Goal: Obtain resource: Download file/media

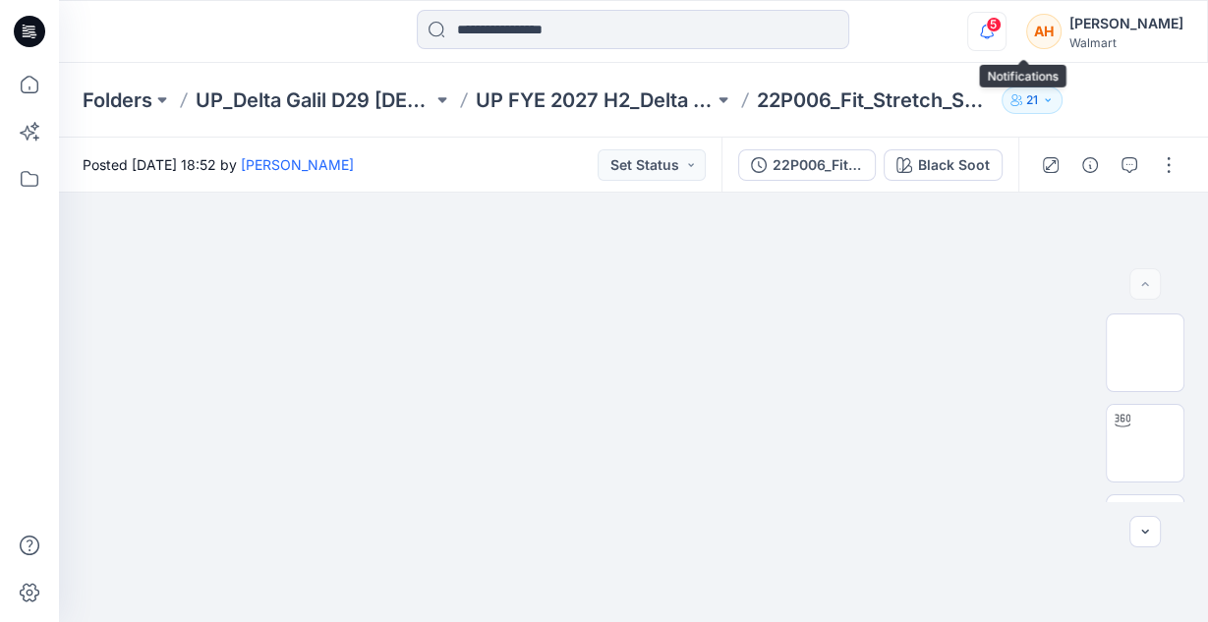
click at [1005, 34] on icon "button" at bounding box center [986, 31] width 37 height 39
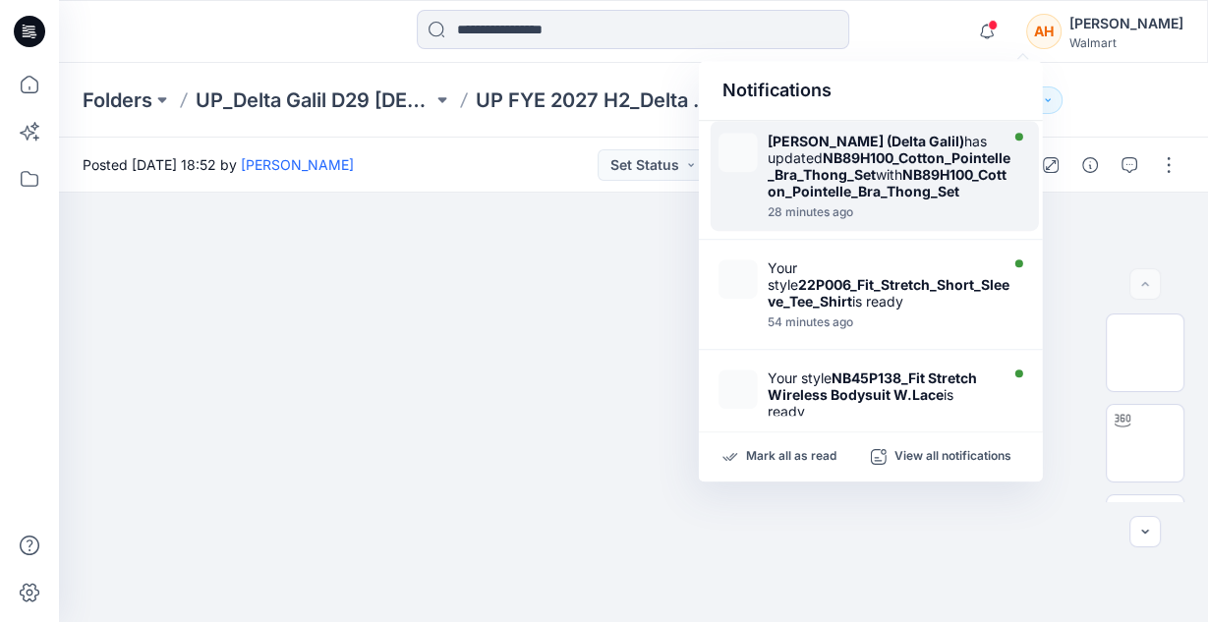
click at [857, 188] on div "Dorelle Mcpherson (Delta Galil) has updated NB89H100_Cotton_Pointelle_Bra_Thong…" at bounding box center [889, 166] width 244 height 67
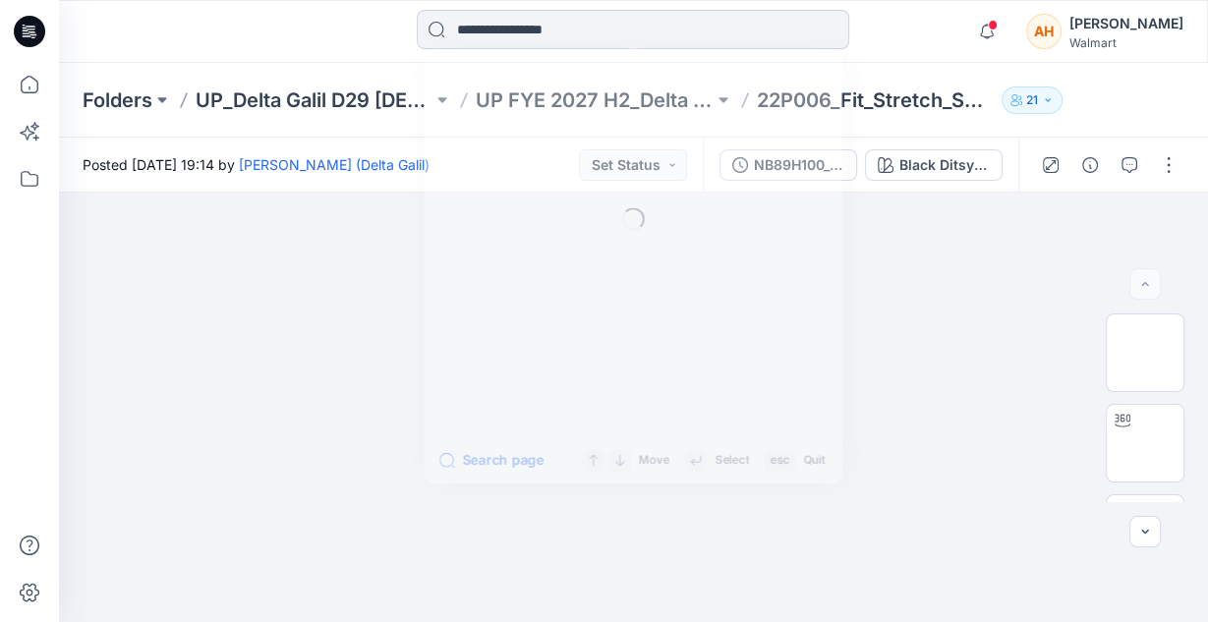
click at [641, 27] on input at bounding box center [633, 29] width 432 height 39
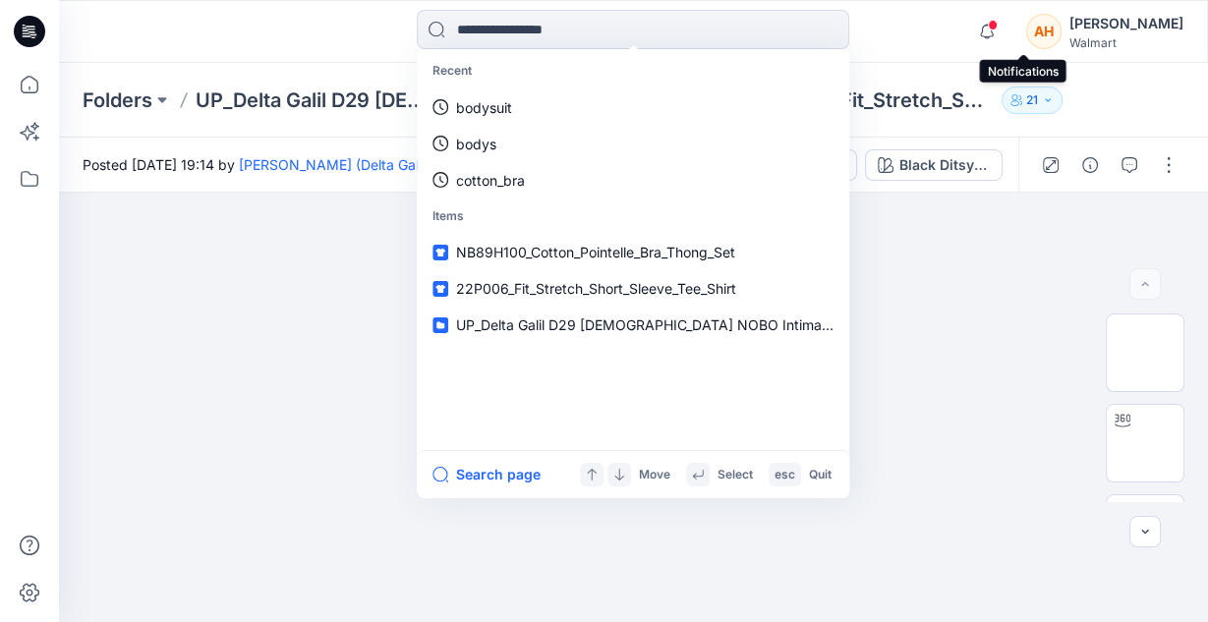
click at [997, 28] on span at bounding box center [993, 25] width 10 height 11
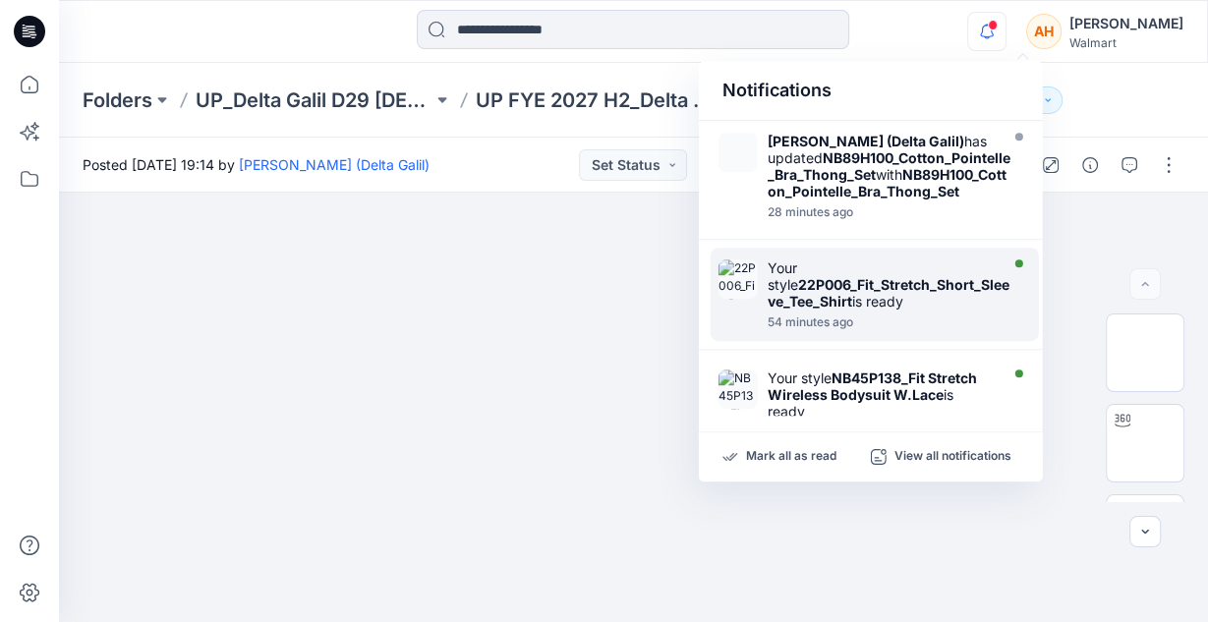
click at [849, 313] on div at bounding box center [889, 312] width 244 height 4
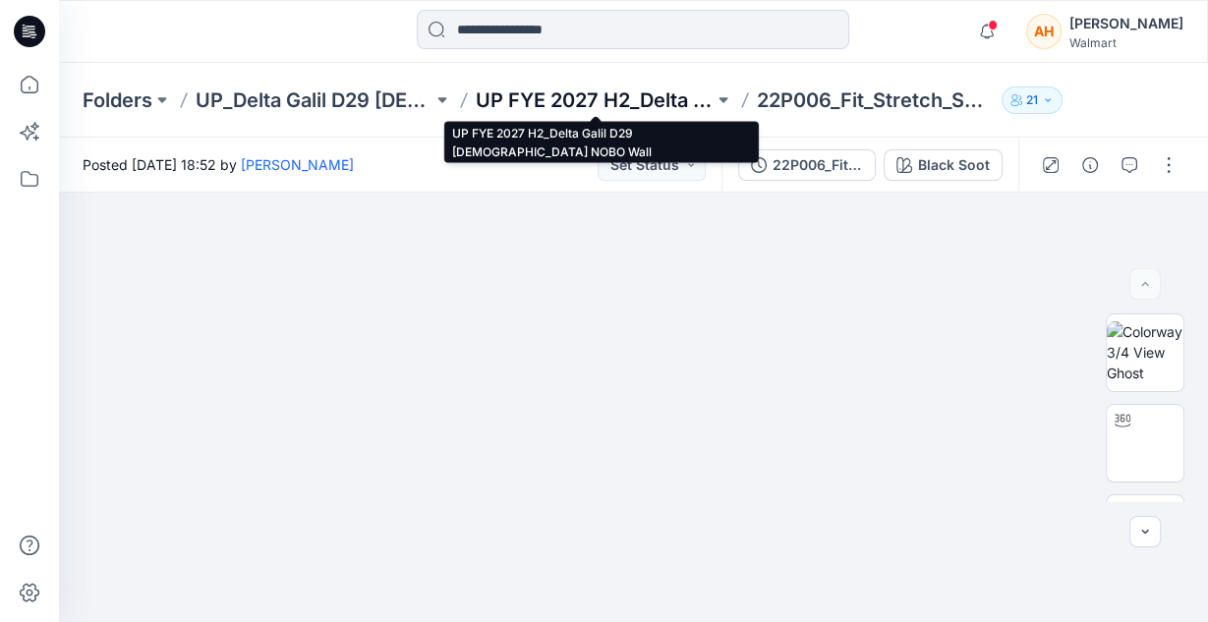
click at [564, 103] on p "UP FYE 2027 H2_Delta Galil D29 [DEMOGRAPHIC_DATA] NOBO Wall" at bounding box center [594, 100] width 237 height 28
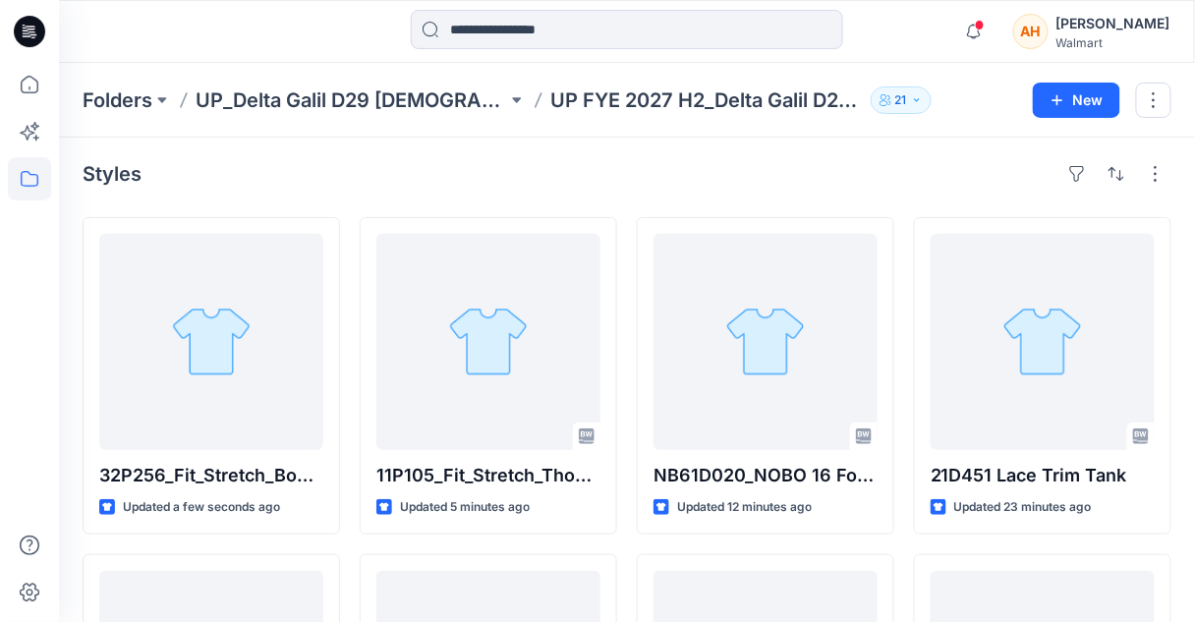
scroll to position [5, 0]
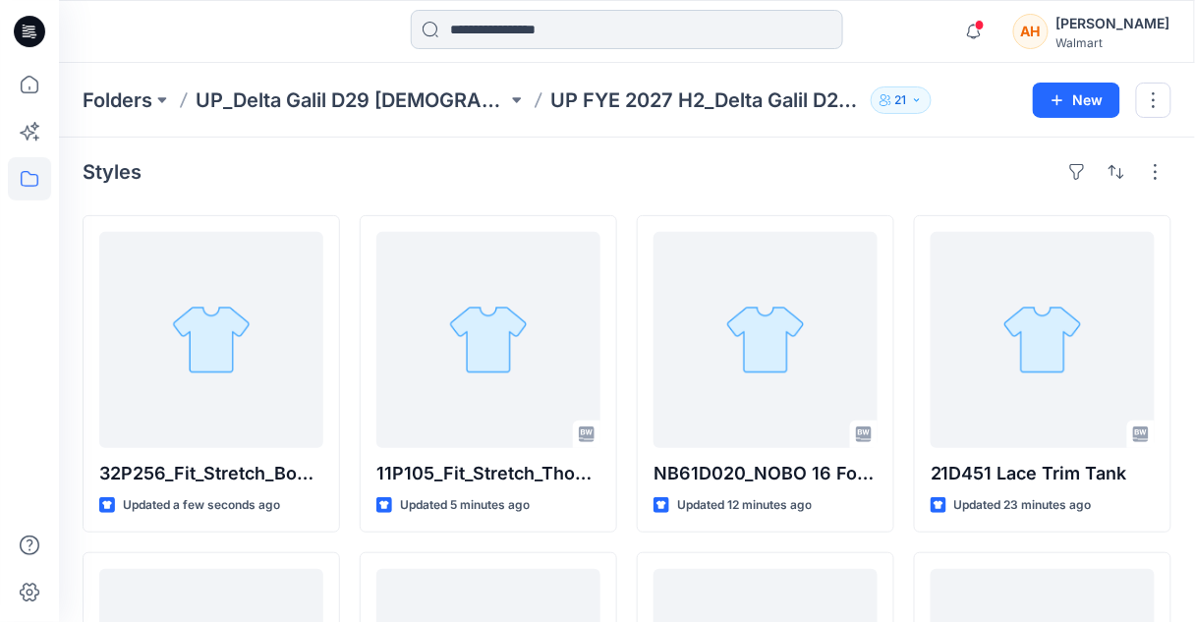
click at [468, 22] on input at bounding box center [627, 29] width 432 height 39
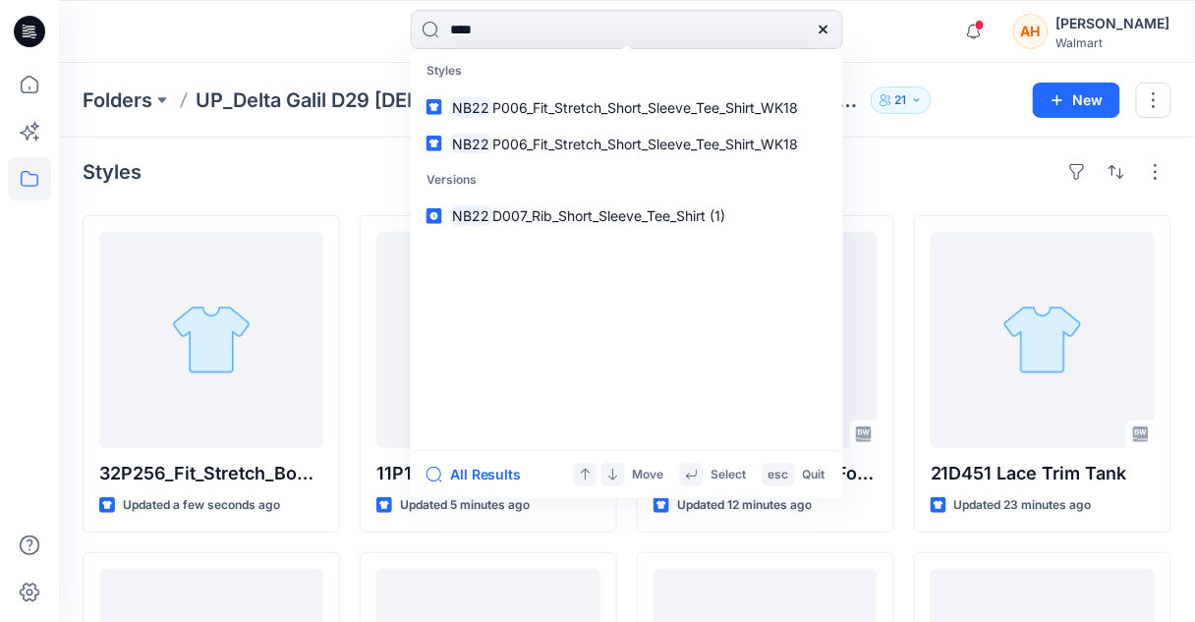
type input "****"
click at [271, 28] on div at bounding box center [201, 31] width 284 height 43
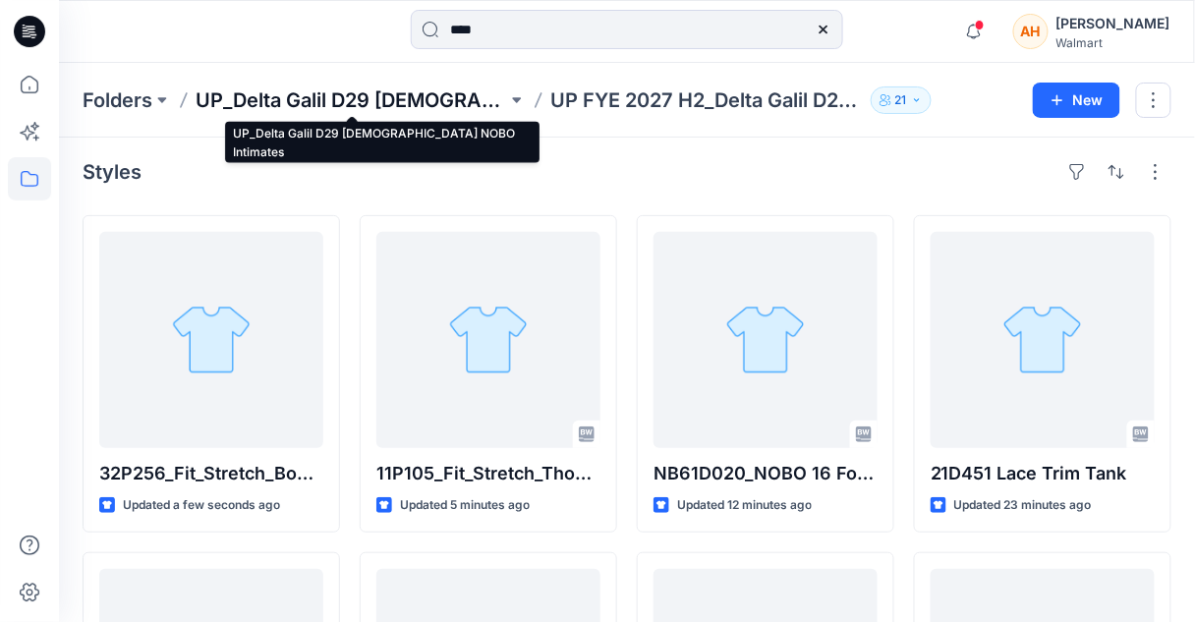
click at [290, 104] on p "UP_Delta Galil D29 [DEMOGRAPHIC_DATA] NOBO Intimates" at bounding box center [352, 100] width 312 height 28
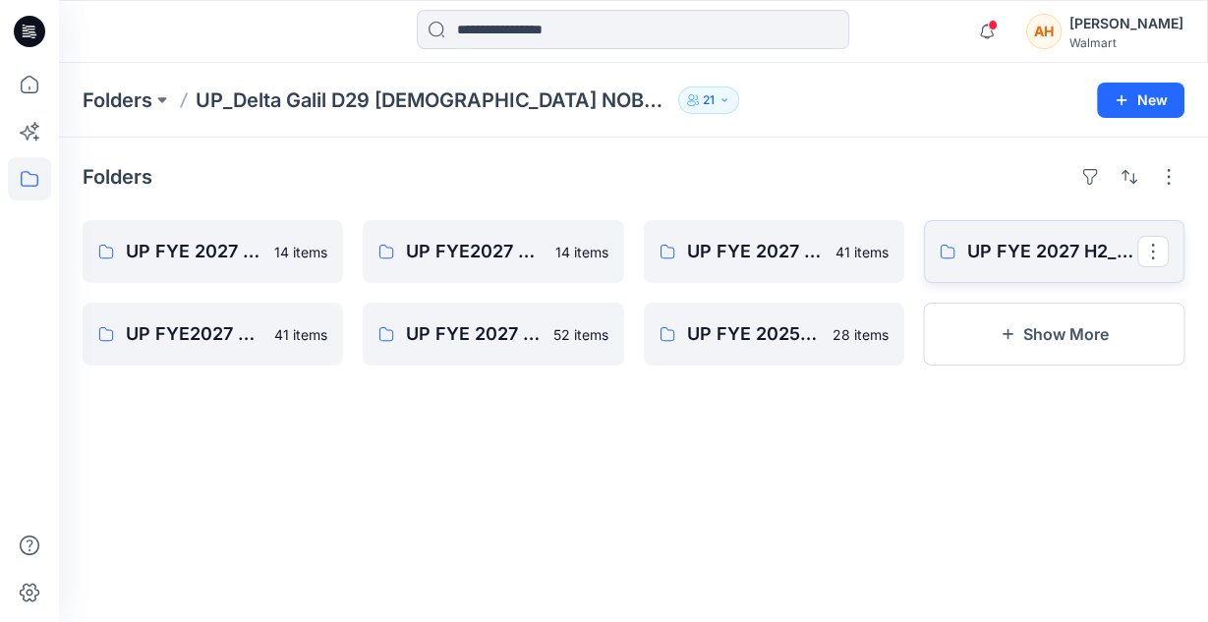
click at [951, 248] on icon at bounding box center [947, 252] width 14 height 14
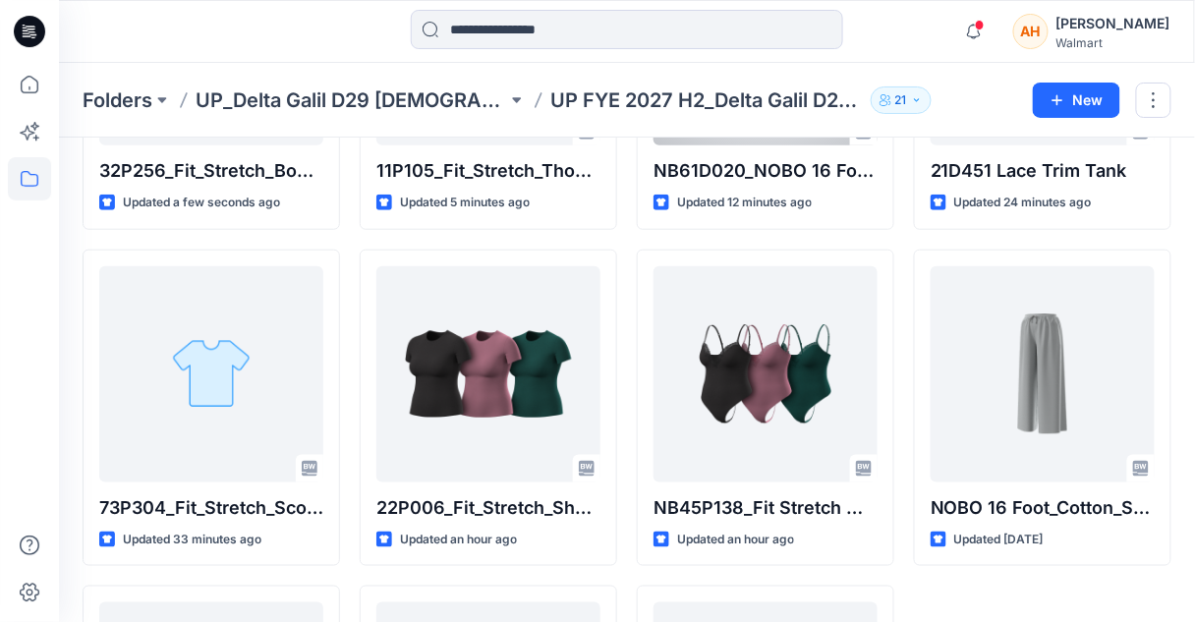
scroll to position [367, 0]
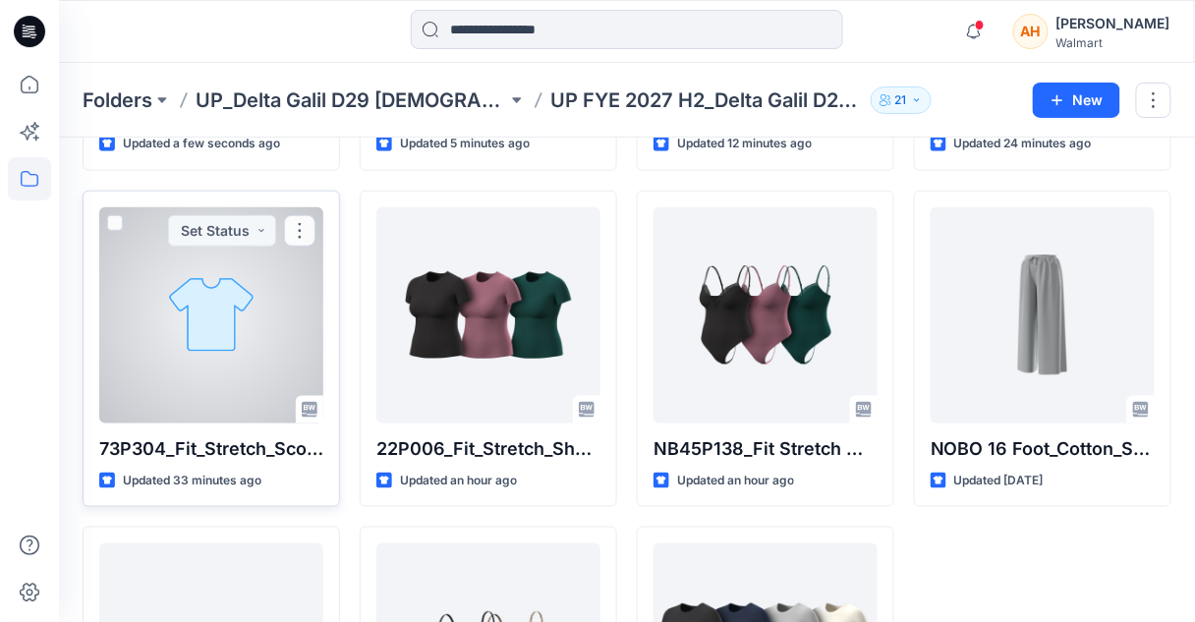
click at [84, 333] on div "73P304_Fit_Stretch_Scoop_Bralette_With_Lace (1) Updated 33 minutes ago Set Stat…" at bounding box center [211, 349] width 257 height 317
click at [157, 338] on div at bounding box center [211, 315] width 224 height 216
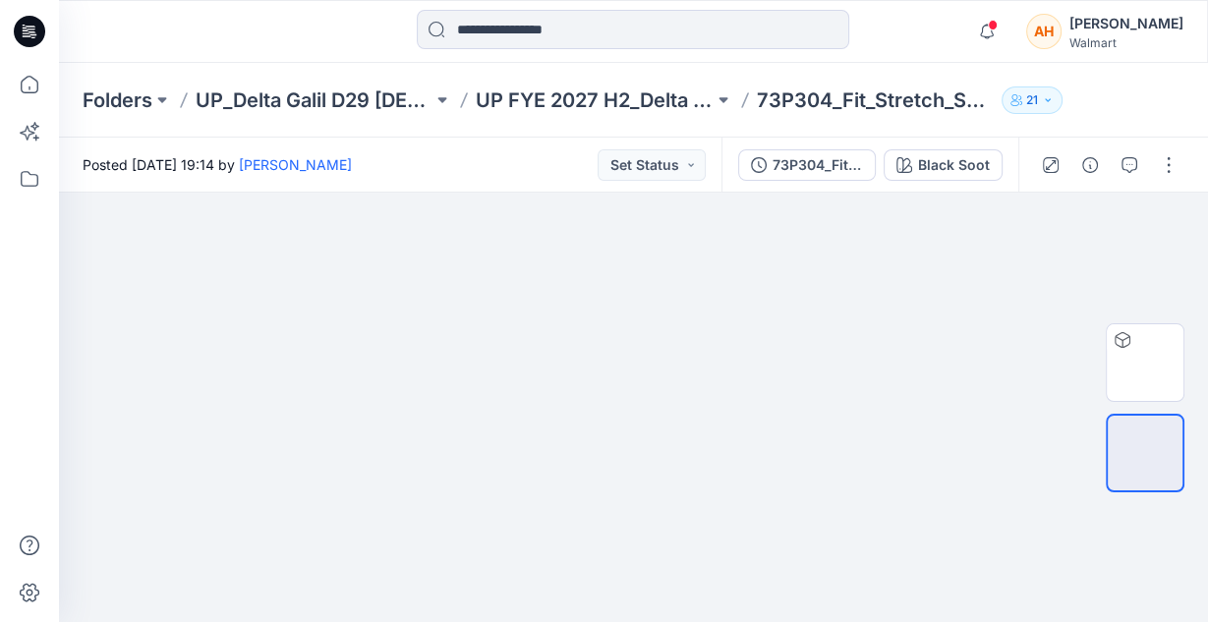
click at [589, 80] on div "Folders UP_Delta Galil D29 Ladies NOBO Intimates UP FYE 2027 H2_Delta Galil D29…" at bounding box center [633, 100] width 1149 height 75
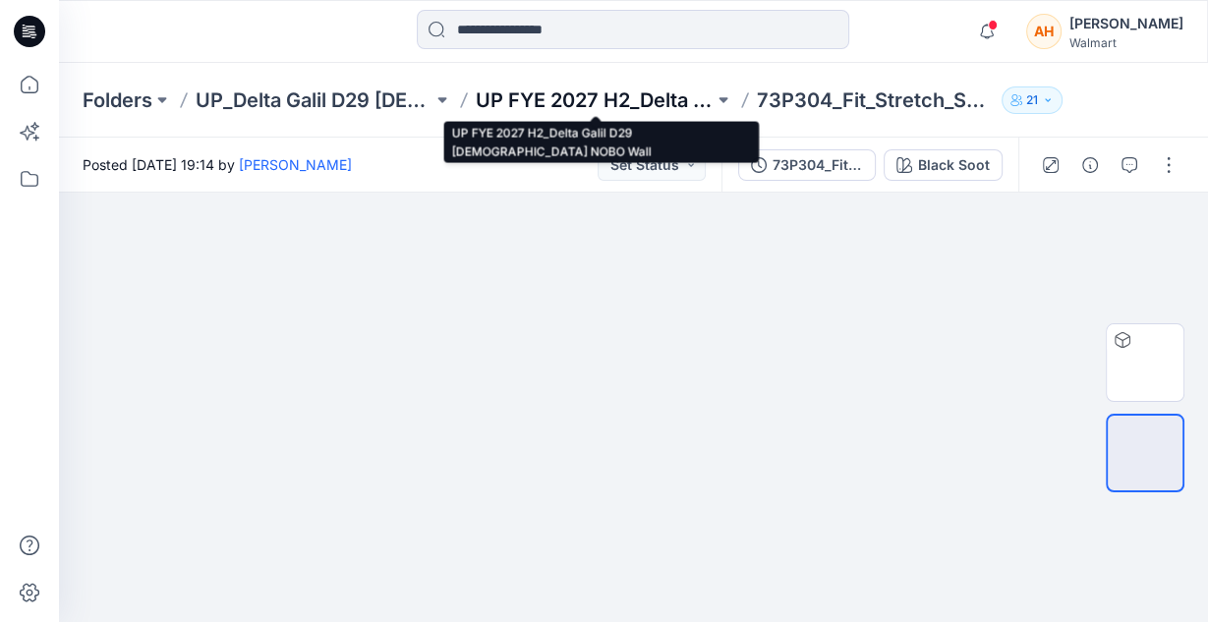
click at [588, 104] on p "UP FYE 2027 H2_Delta Galil D29 [DEMOGRAPHIC_DATA] NOBO Wall" at bounding box center [594, 100] width 237 height 28
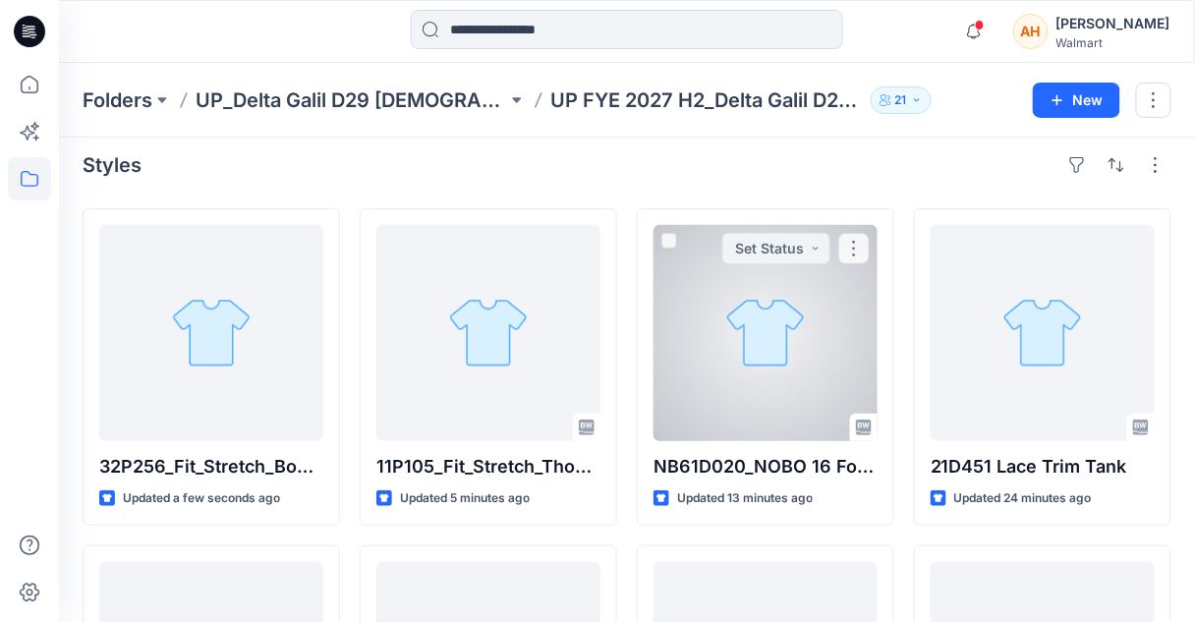
scroll to position [8, 0]
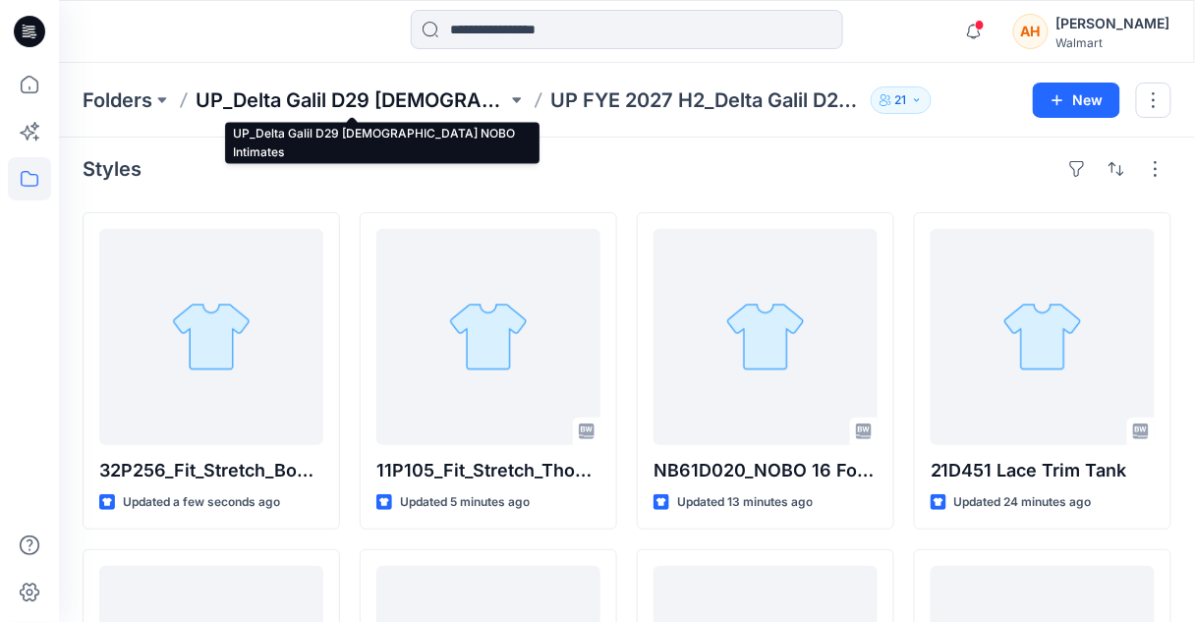
click at [422, 109] on p "UP_Delta Galil D29 [DEMOGRAPHIC_DATA] NOBO Intimates" at bounding box center [352, 100] width 312 height 28
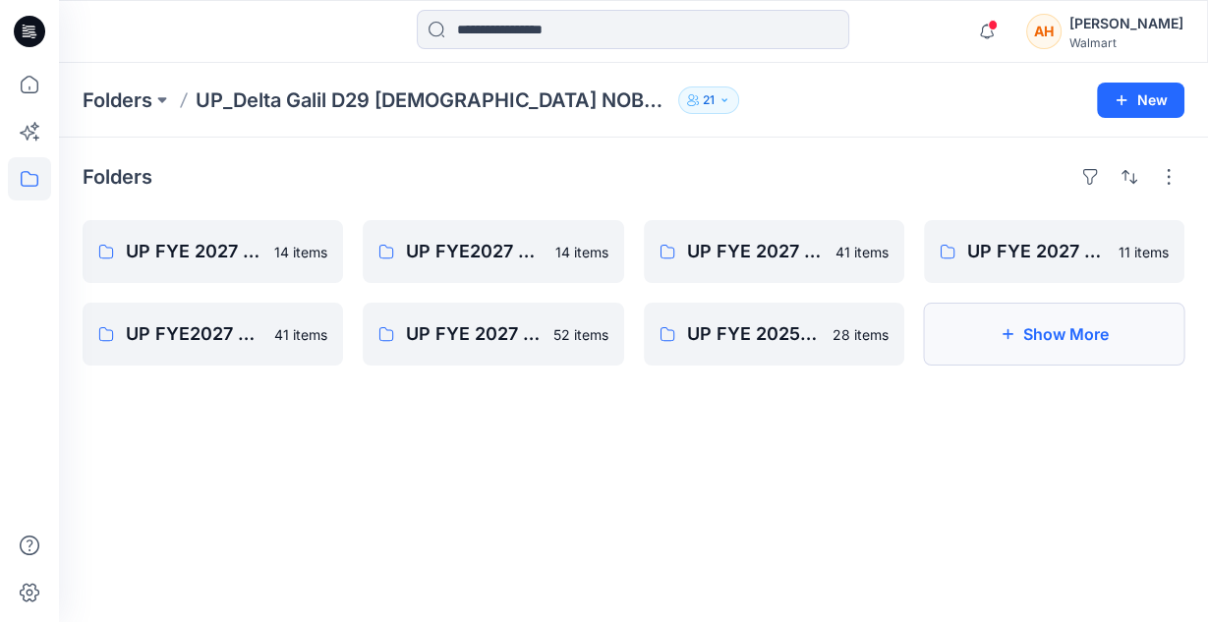
click at [987, 324] on button "Show More" at bounding box center [1054, 334] width 260 height 63
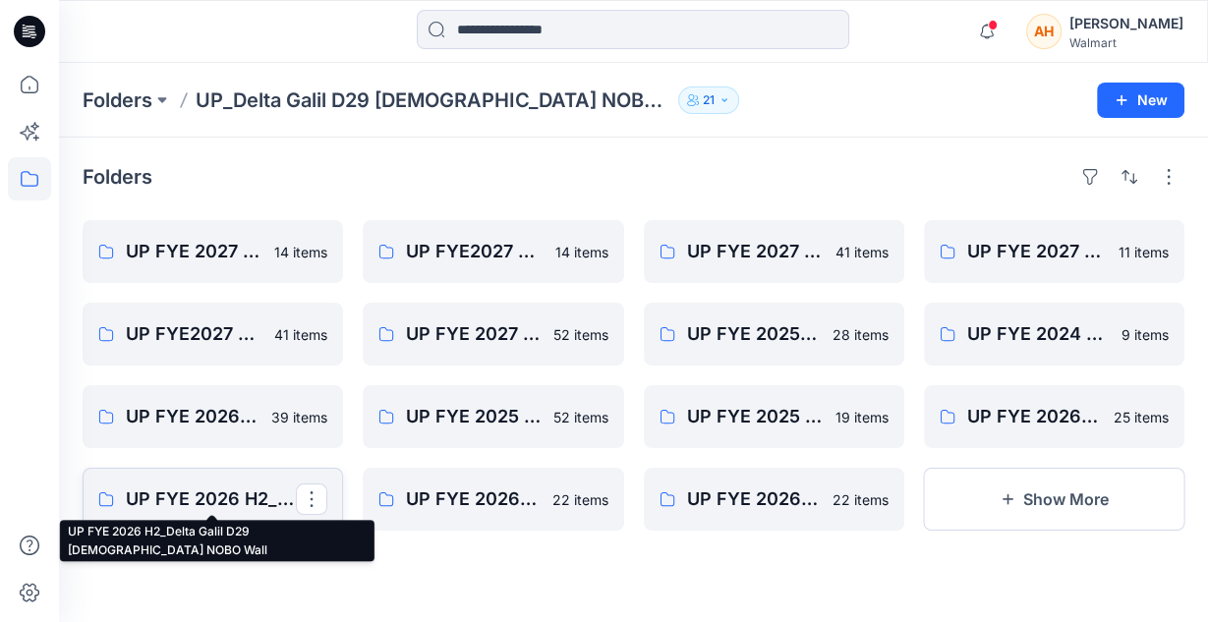
click at [207, 494] on p "UP FYE 2026 H2_Delta Galil D29 Ladies NOBO Wall" at bounding box center [211, 499] width 170 height 28
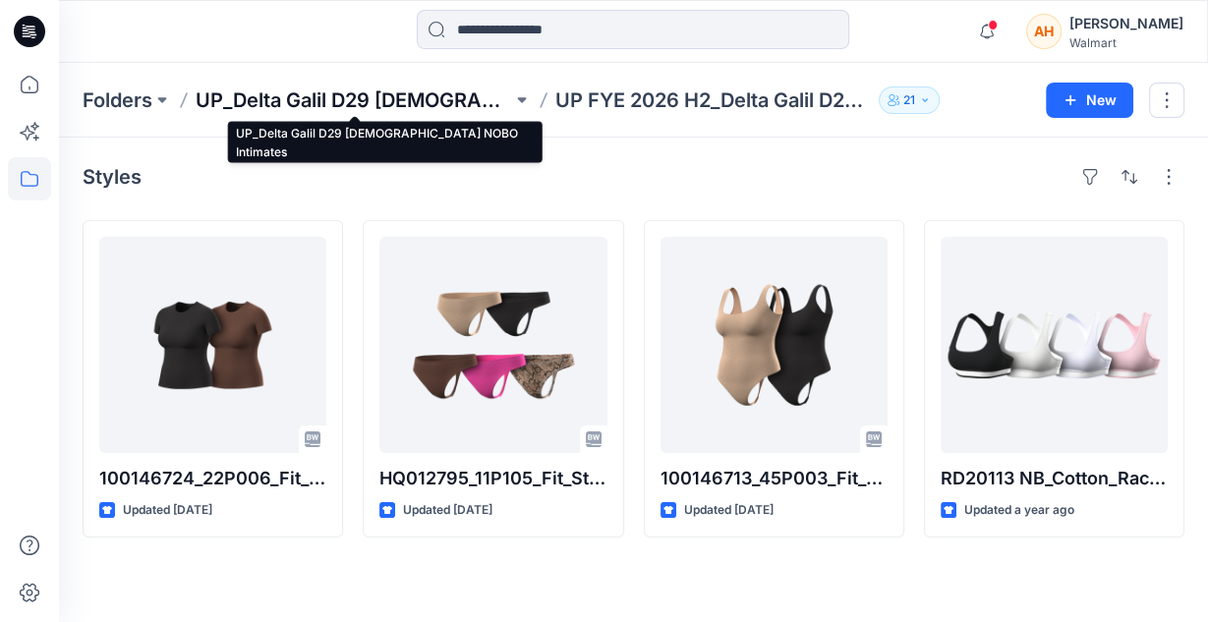
click at [431, 97] on p "UP_Delta Galil D29 [DEMOGRAPHIC_DATA] NOBO Intimates" at bounding box center [354, 100] width 316 height 28
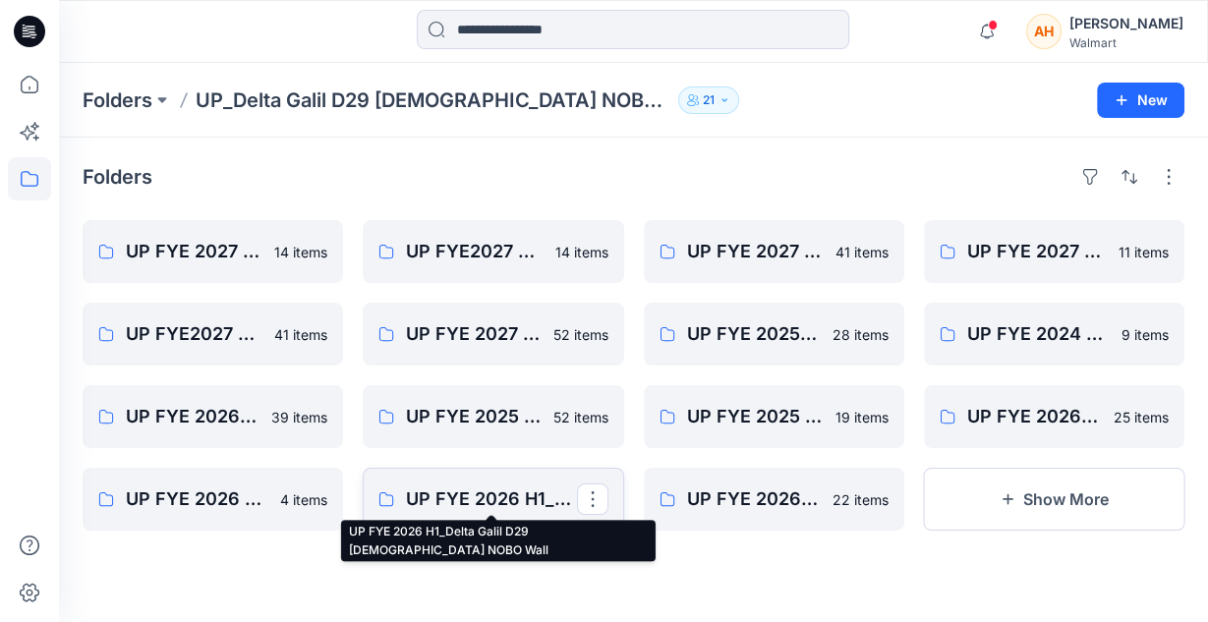
click at [482, 494] on p "UP FYE 2026 H1_Delta Galil D29 Ladies NOBO Wall" at bounding box center [491, 499] width 170 height 28
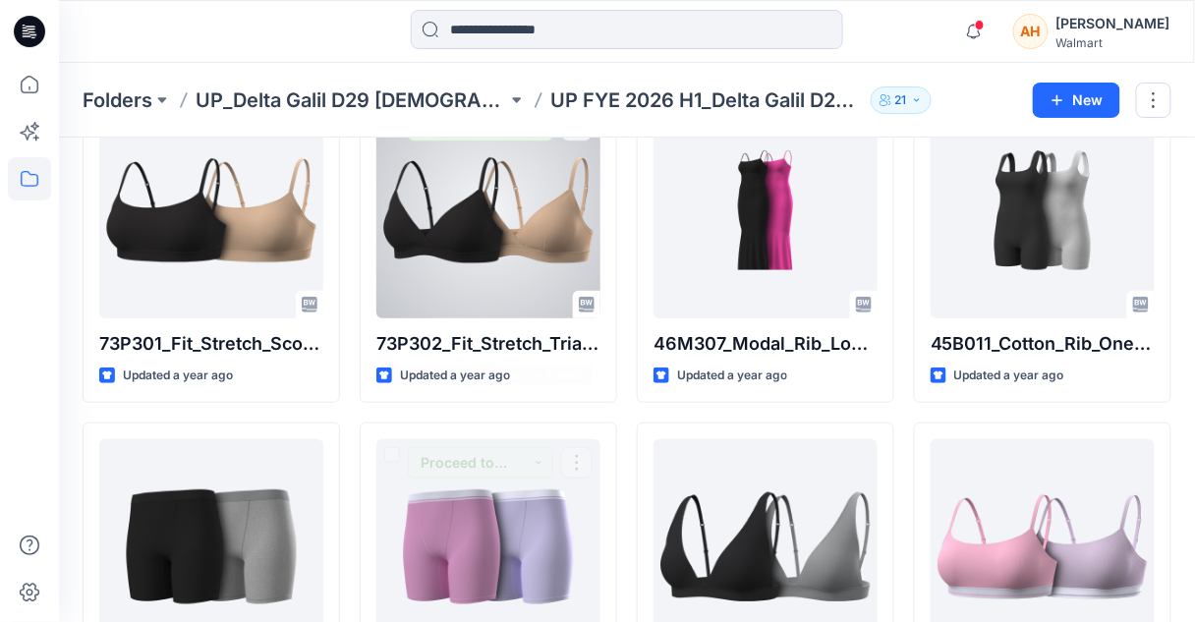
scroll to position [136, 0]
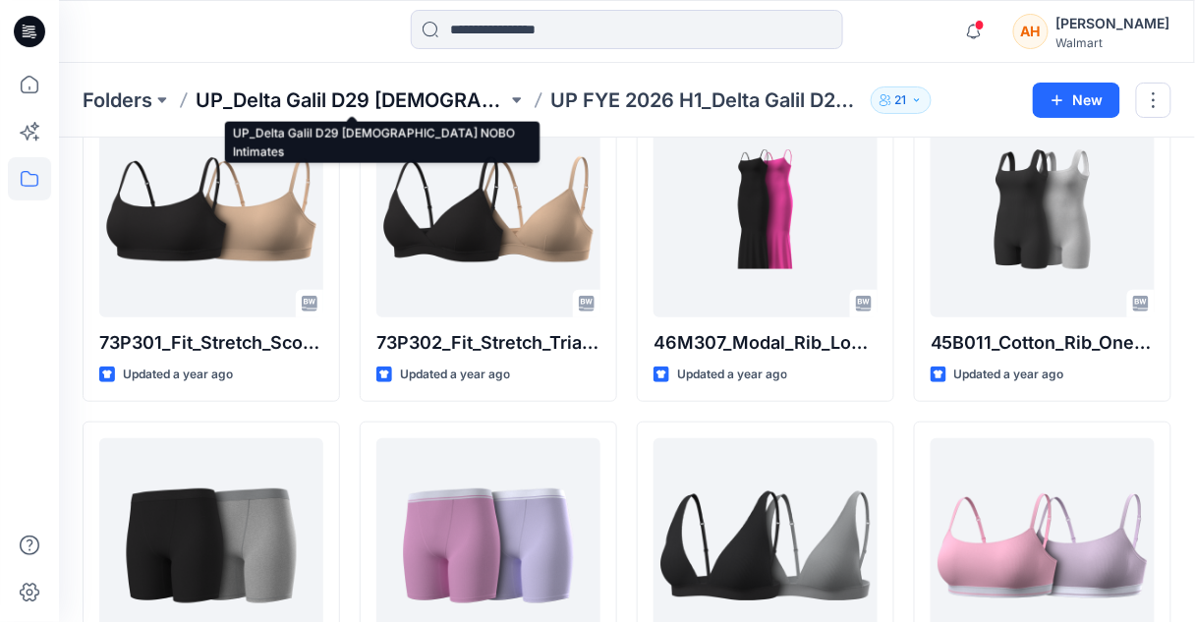
click at [456, 91] on p "UP_Delta Galil D29 [DEMOGRAPHIC_DATA] NOBO Intimates" at bounding box center [352, 100] width 312 height 28
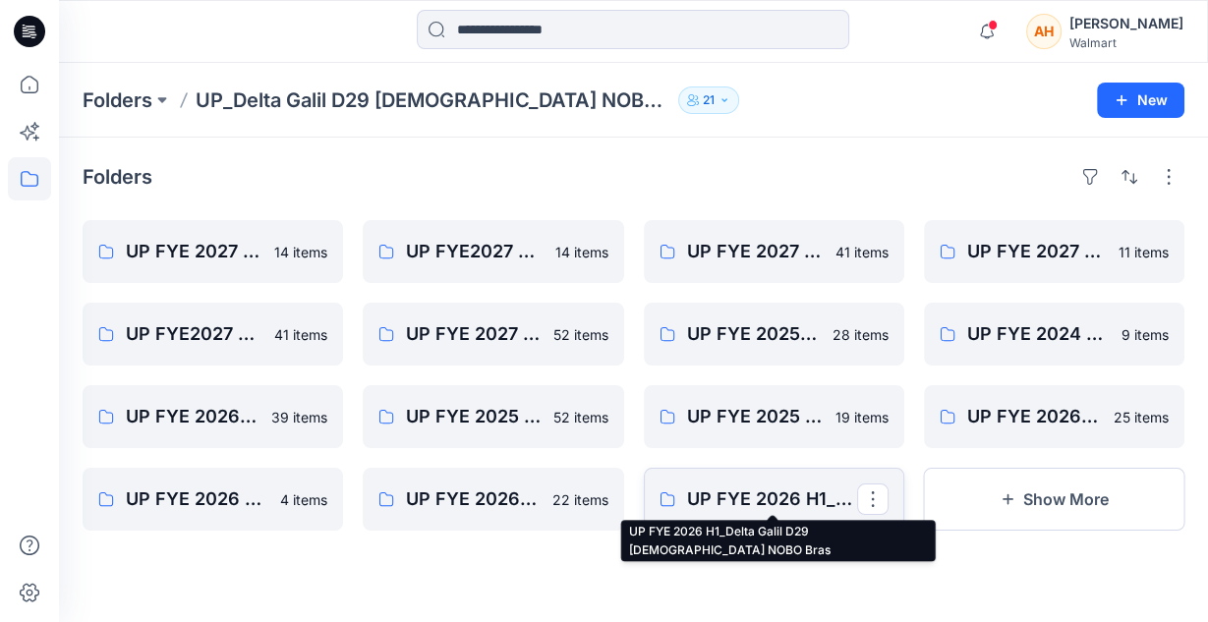
click at [731, 490] on p "UP FYE 2026 H1_Delta Galil D29 Ladies NOBO Bras" at bounding box center [772, 499] width 170 height 28
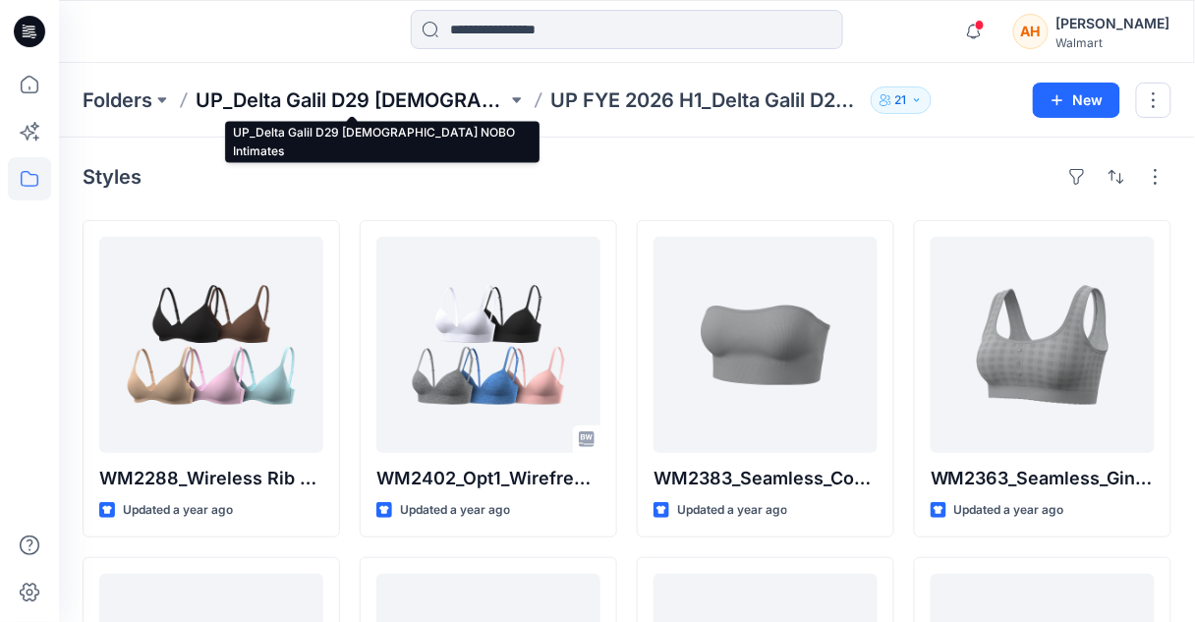
click at [440, 102] on p "UP_Delta Galil D29 [DEMOGRAPHIC_DATA] NOBO Intimates" at bounding box center [352, 100] width 312 height 28
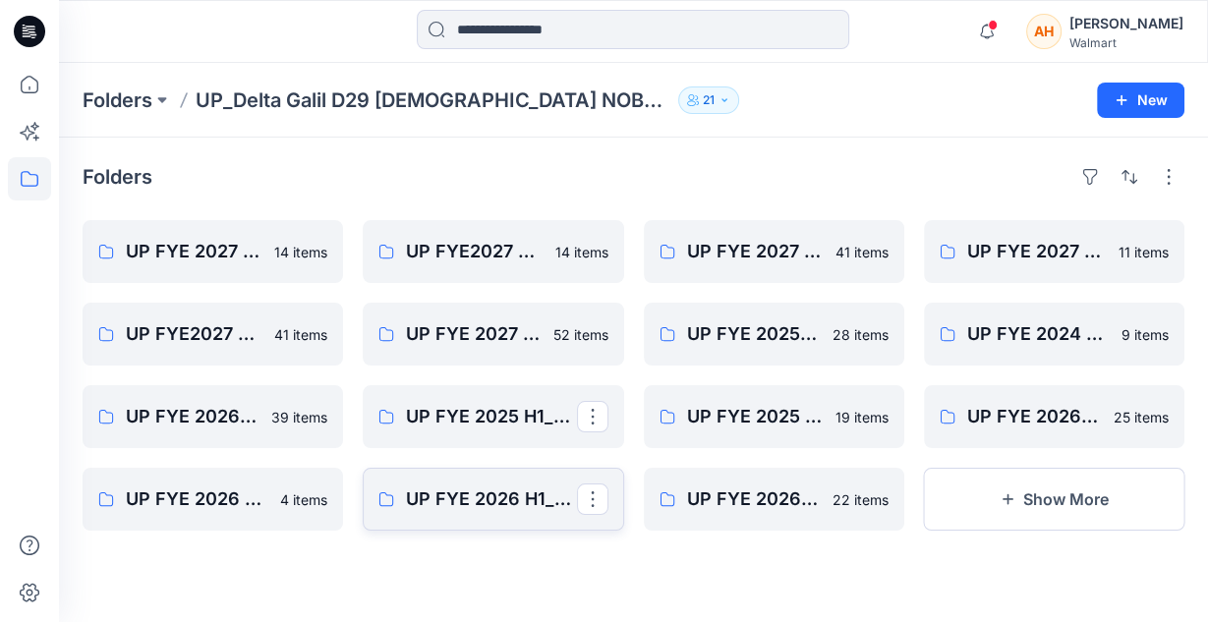
click at [484, 525] on link "UP FYE 2026 H1_Delta Galil D29 Ladies NOBO Wall" at bounding box center [493, 499] width 260 height 63
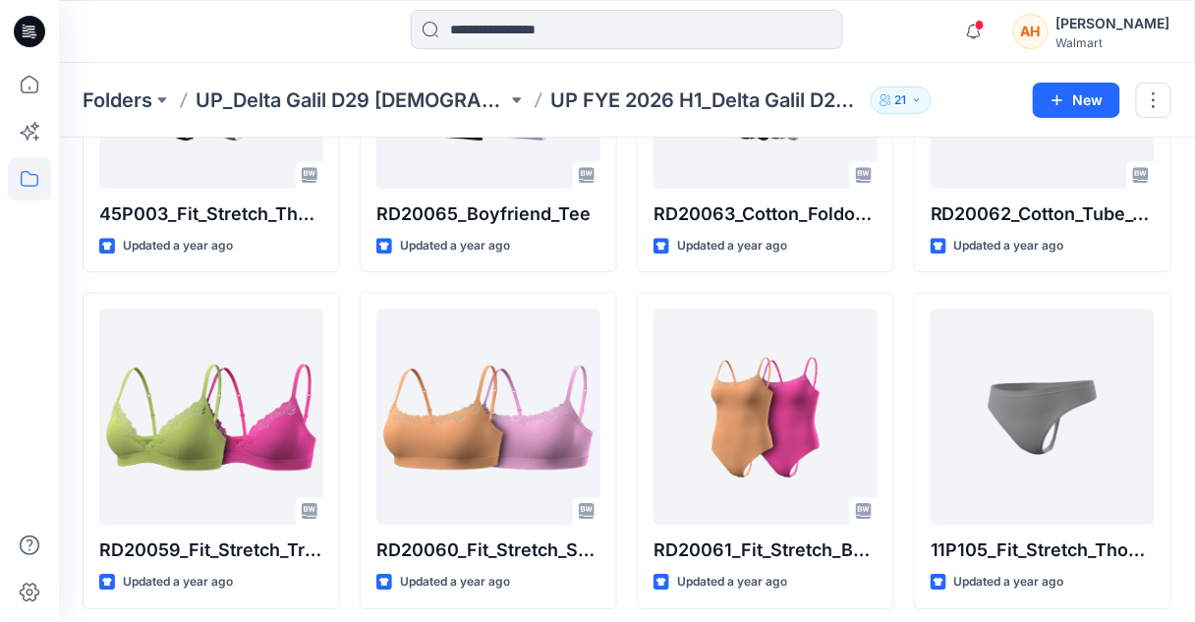
scroll to position [1343, 0]
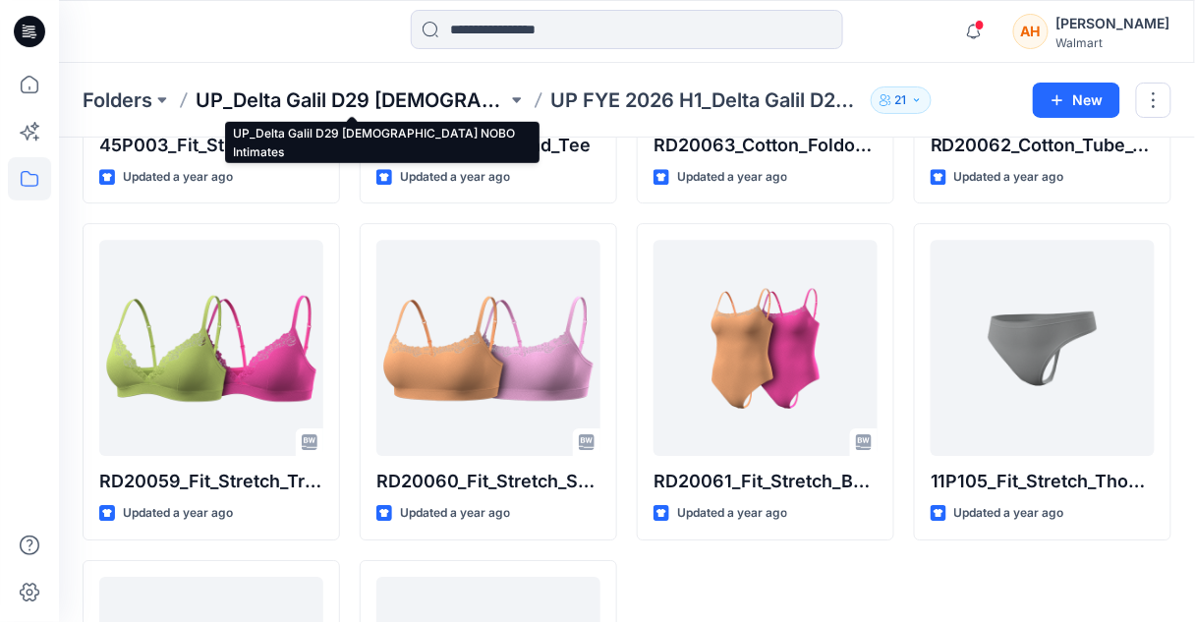
click at [412, 92] on p "UP_Delta Galil D29 [DEMOGRAPHIC_DATA] NOBO Intimates" at bounding box center [352, 100] width 312 height 28
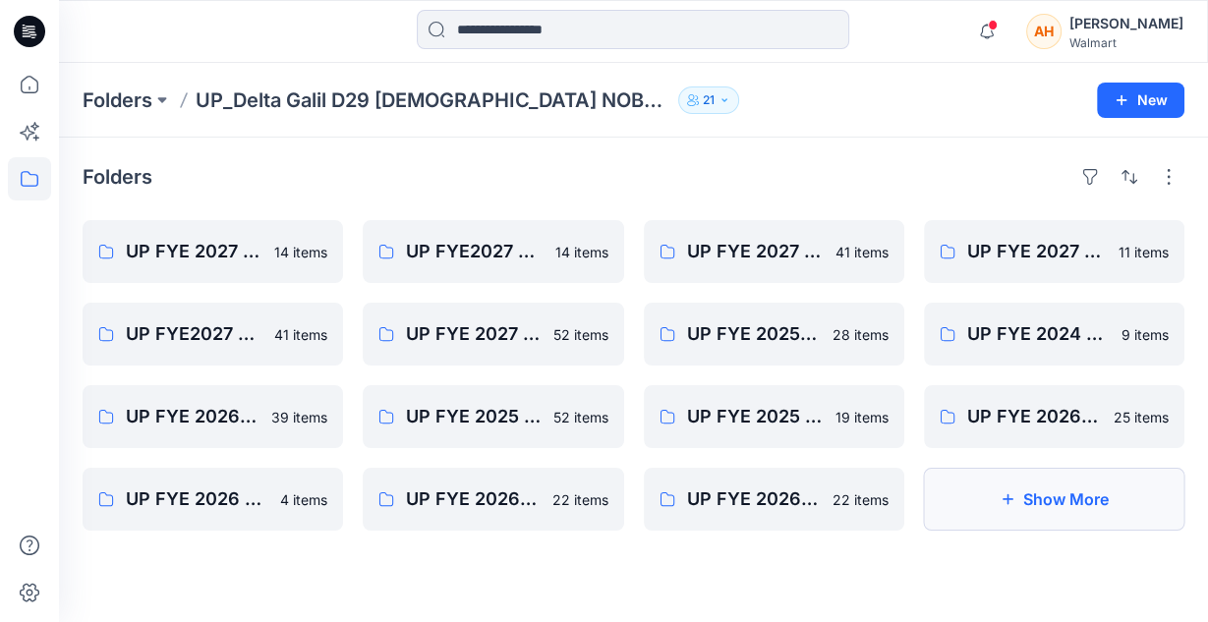
click at [1018, 491] on button "Show More" at bounding box center [1054, 499] width 260 height 63
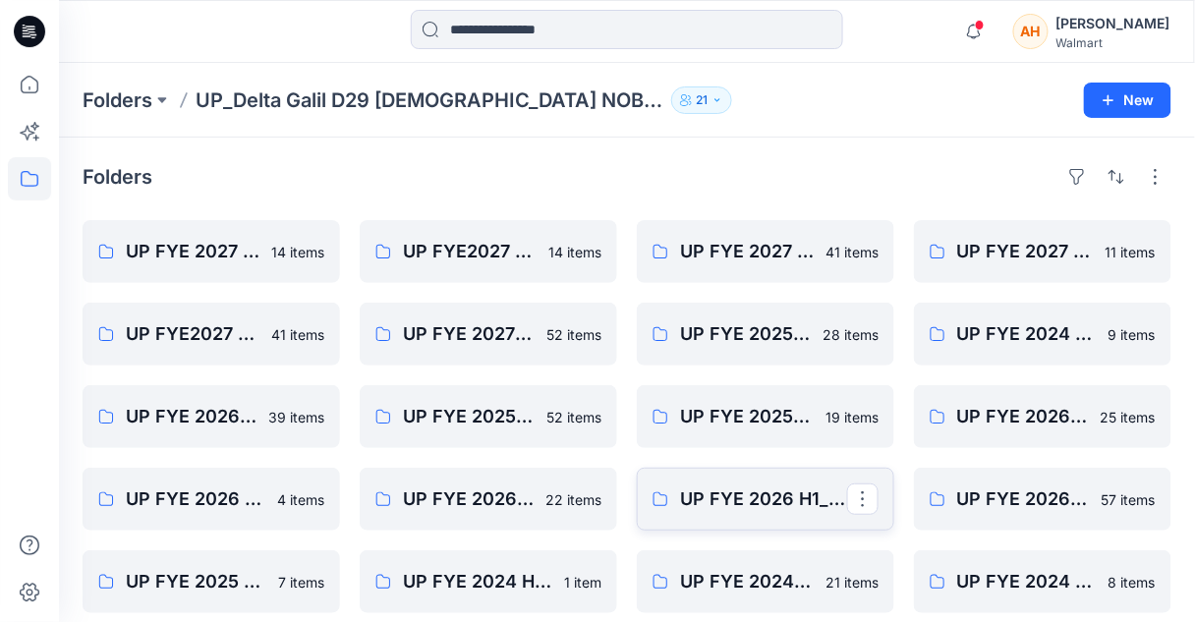
scroll to position [128, 0]
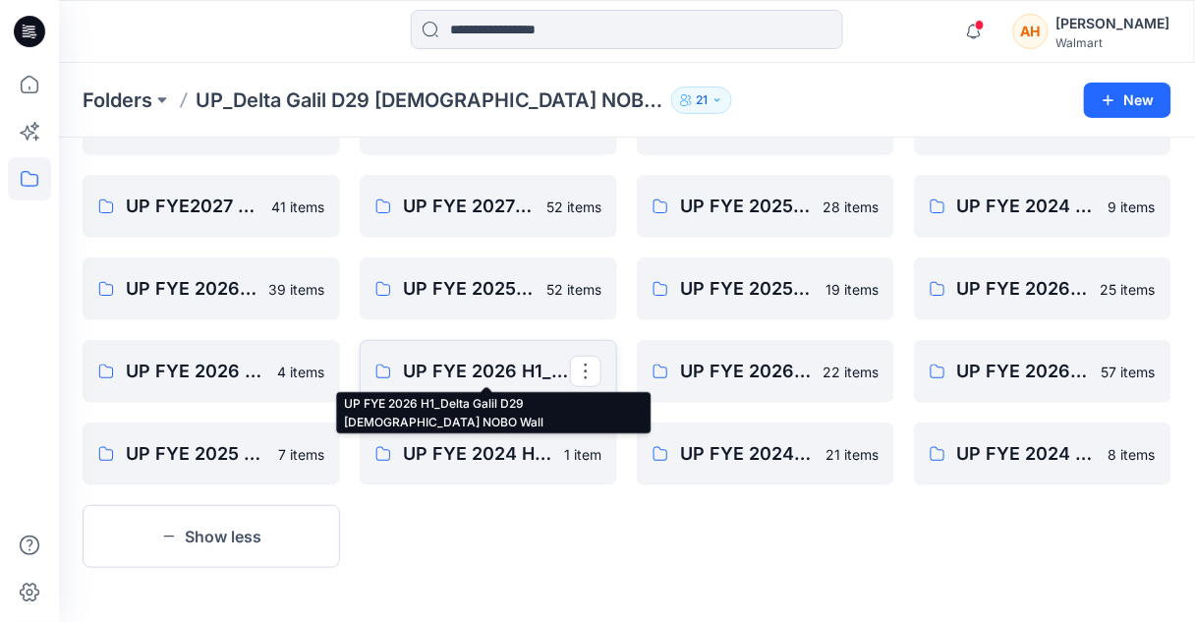
click at [449, 376] on p "UP FYE 2026 H1_Delta Galil D29 Ladies NOBO Wall" at bounding box center [486, 372] width 167 height 28
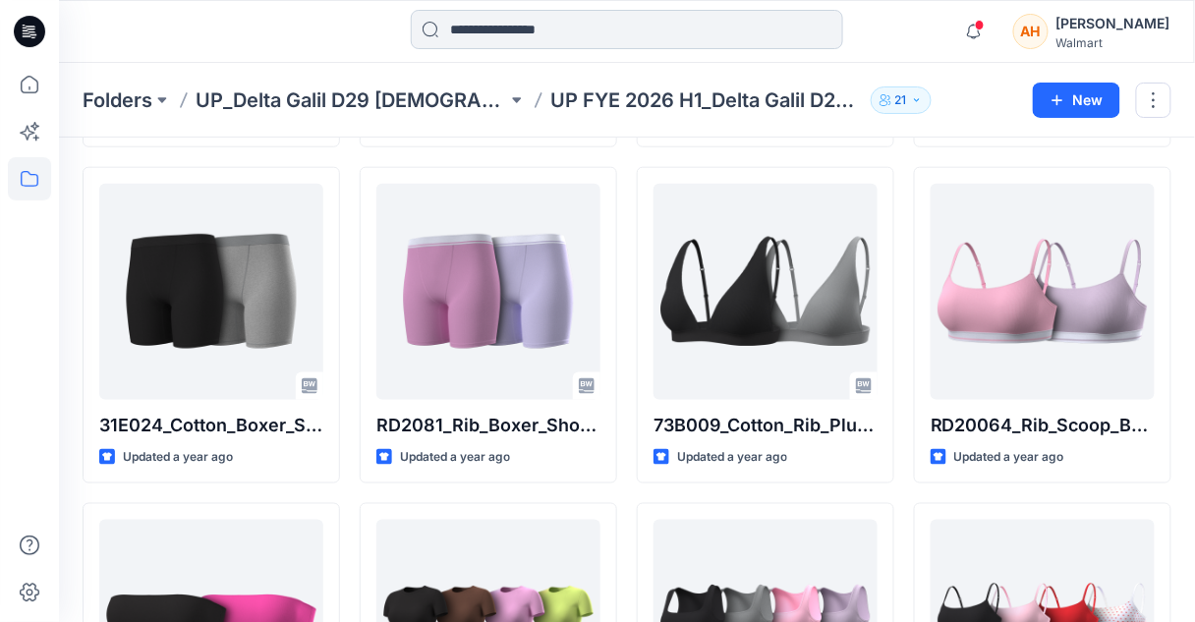
scroll to position [312, 0]
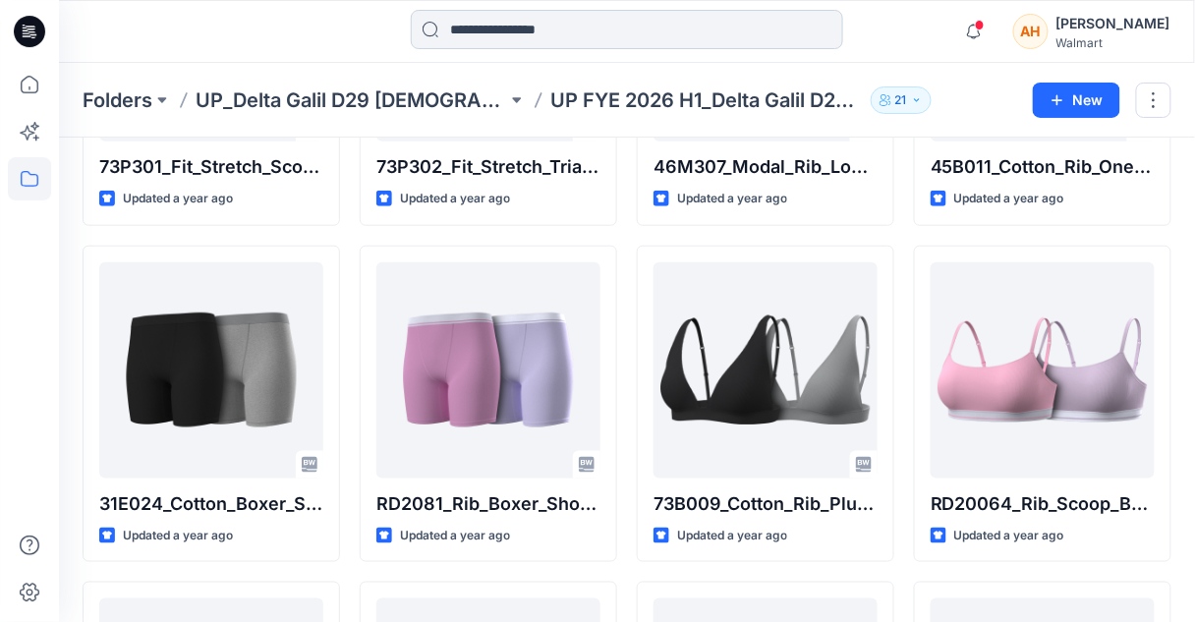
click at [548, 33] on input at bounding box center [627, 29] width 432 height 39
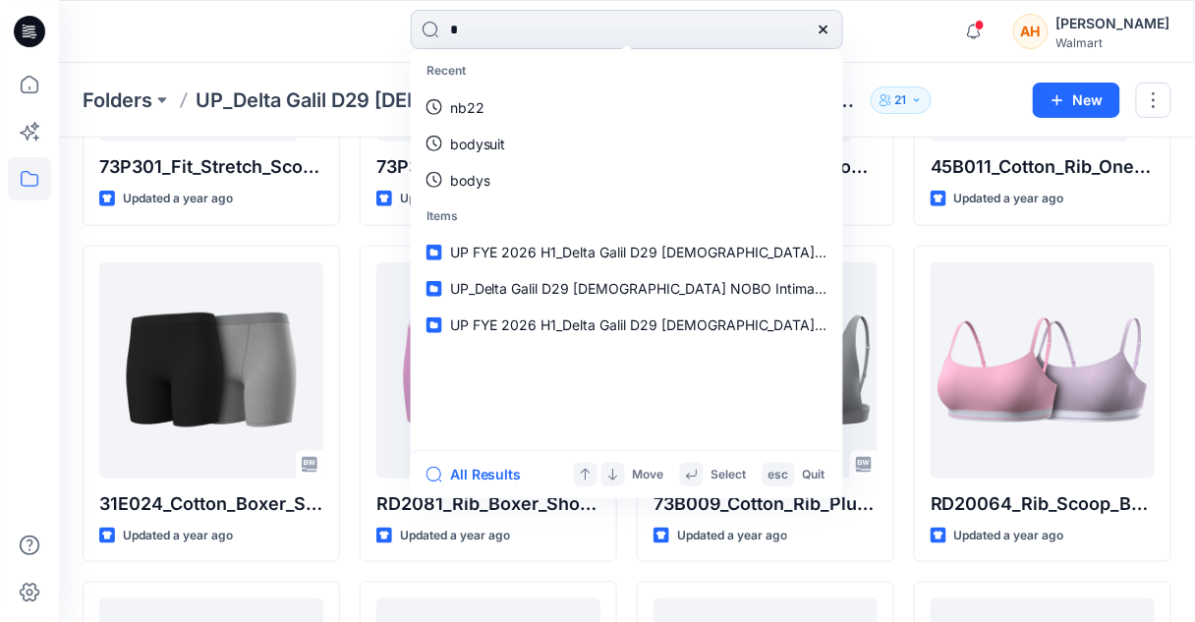
type input "**"
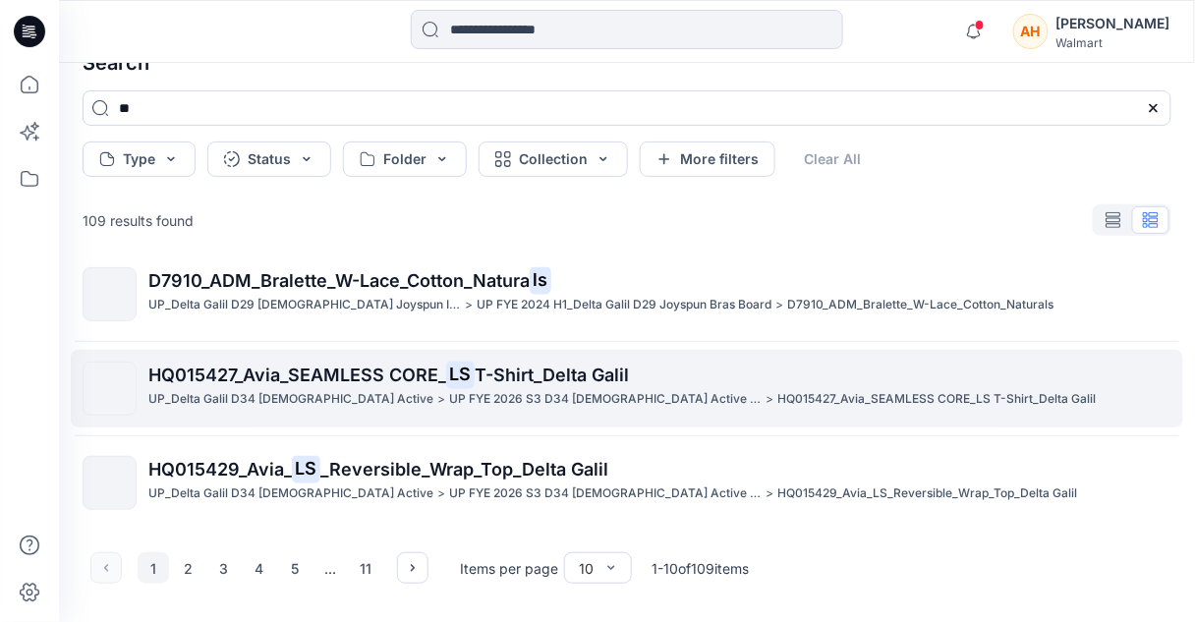
scroll to position [583, 0]
click at [287, 364] on span "HQ015427_Avia_SEAMLESS CORE_" at bounding box center [297, 374] width 298 height 21
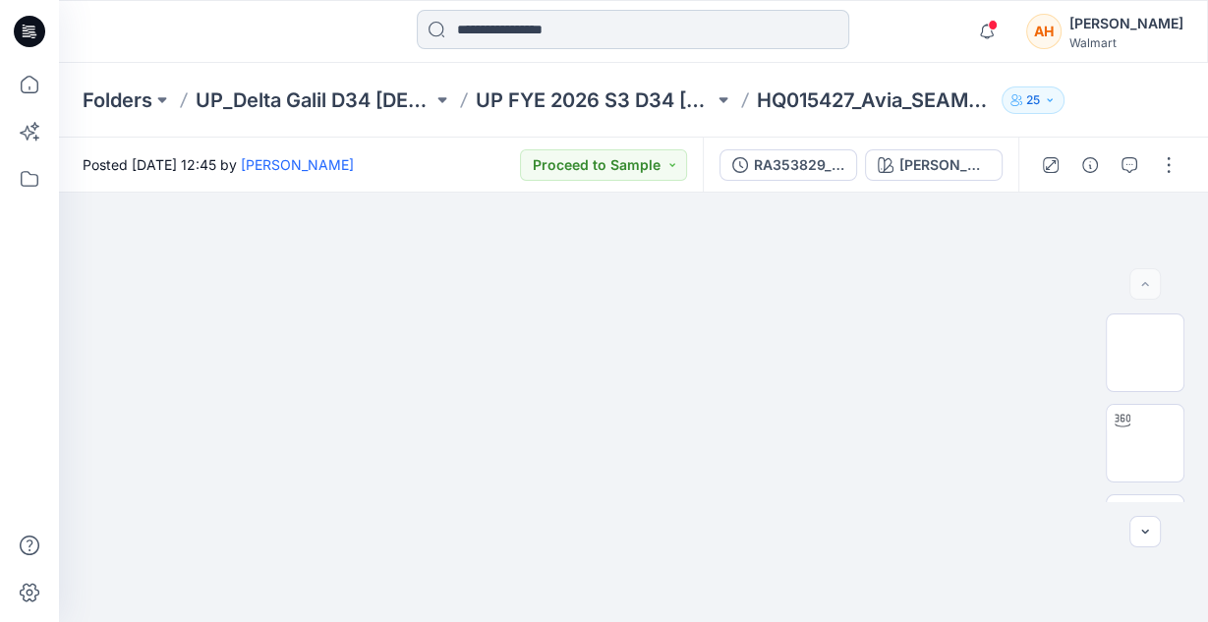
click at [514, 26] on input at bounding box center [633, 29] width 432 height 39
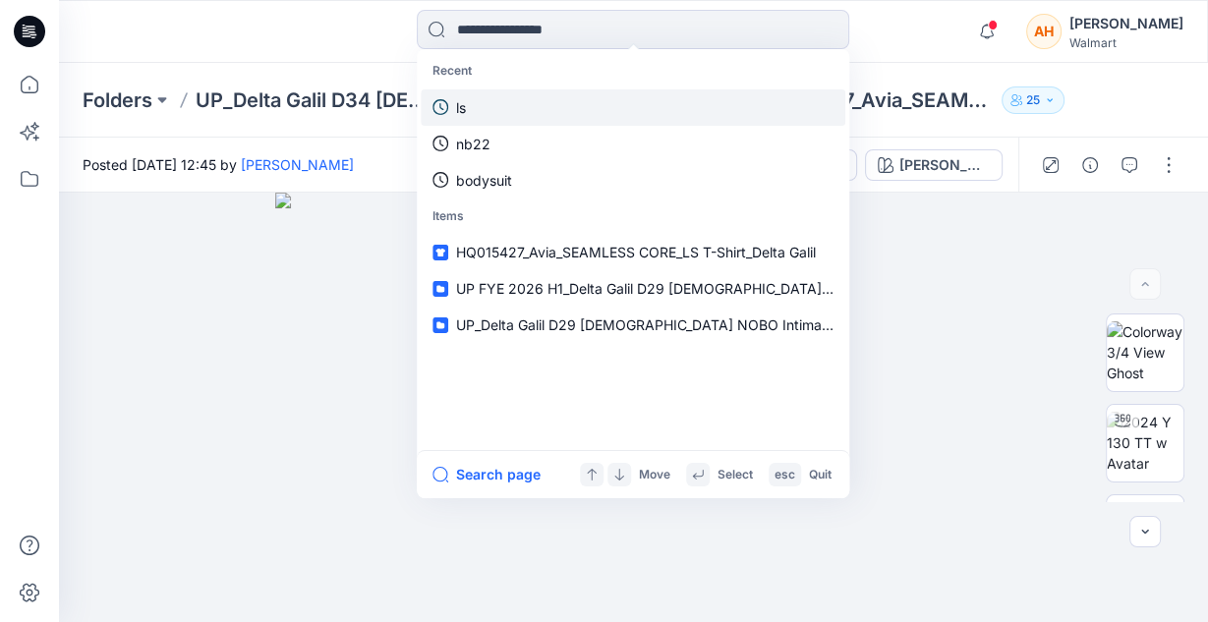
click at [484, 111] on link "ls" at bounding box center [633, 106] width 425 height 36
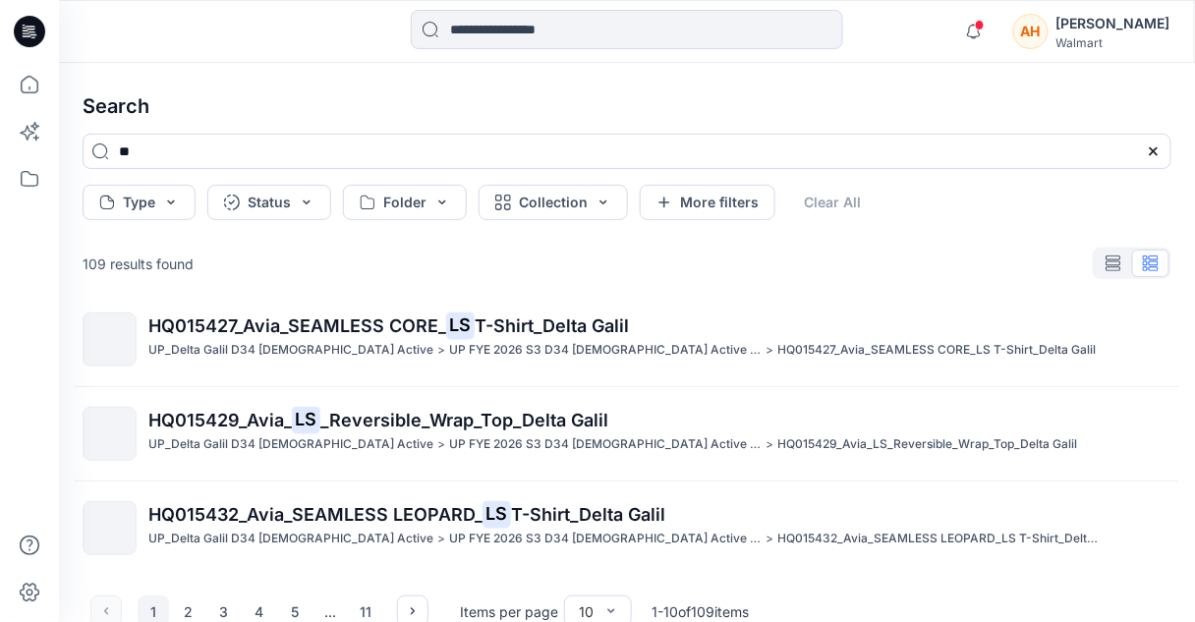
scroll to position [43, 0]
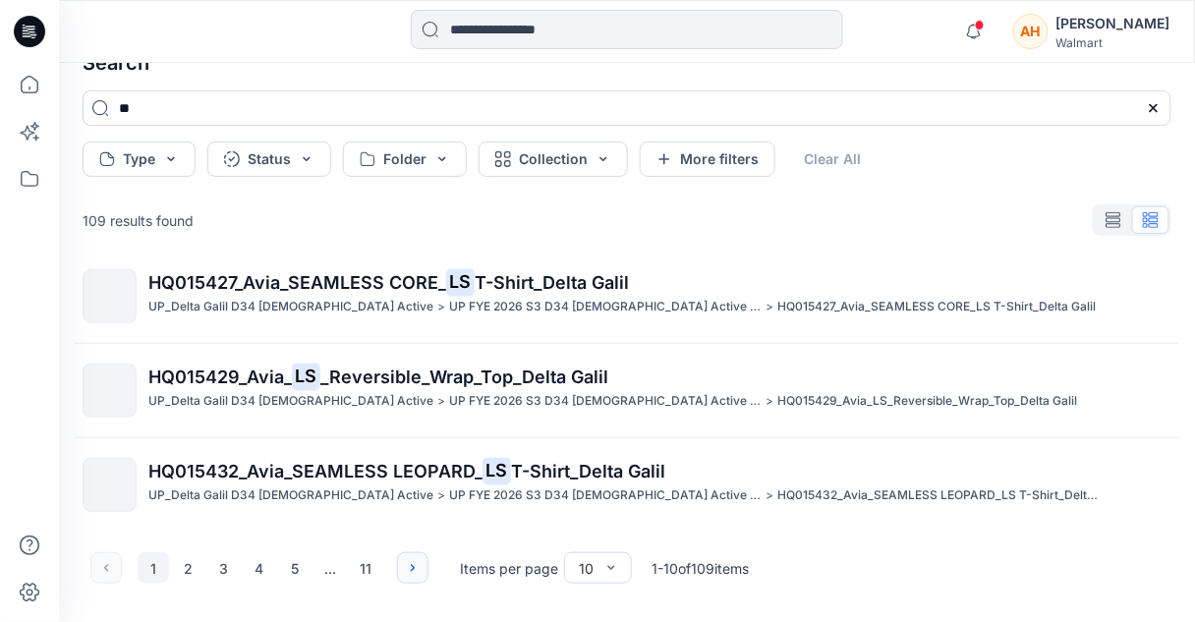
click at [405, 573] on icon "button" at bounding box center [413, 568] width 16 height 16
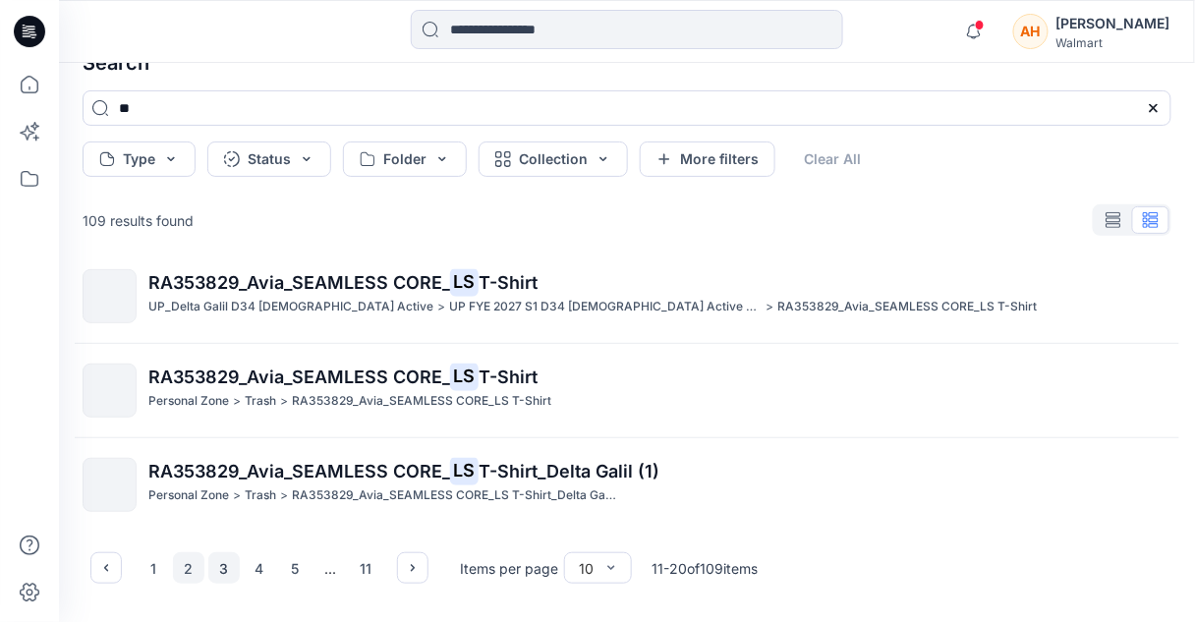
click at [226, 565] on button "3" at bounding box center [223, 567] width 31 height 31
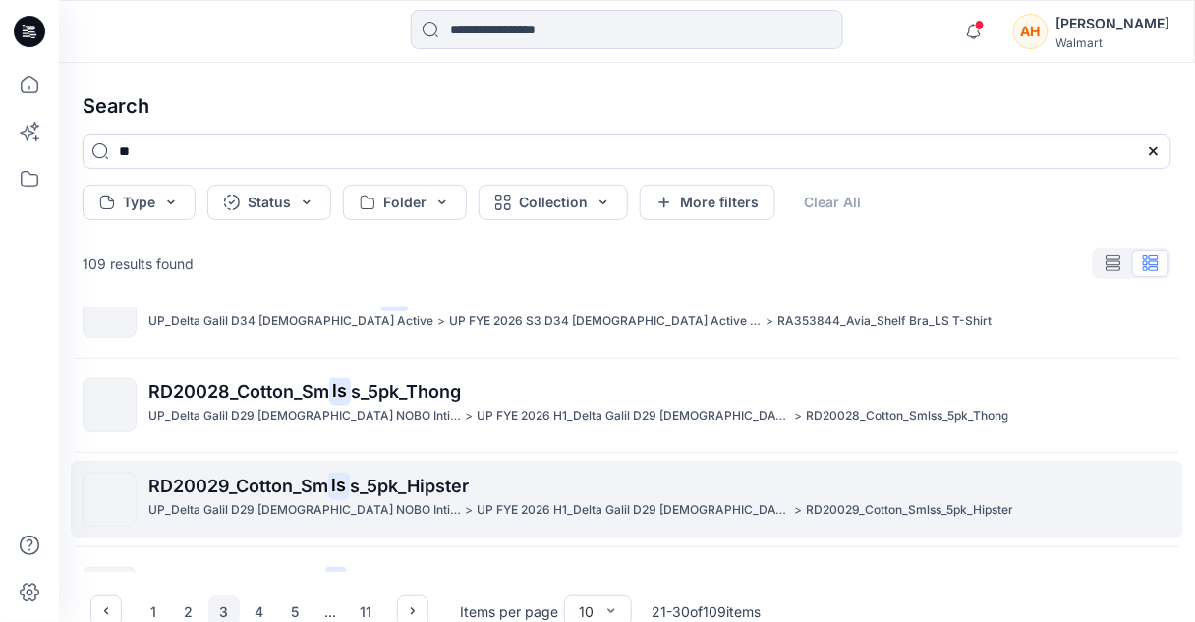
scroll to position [0, 0]
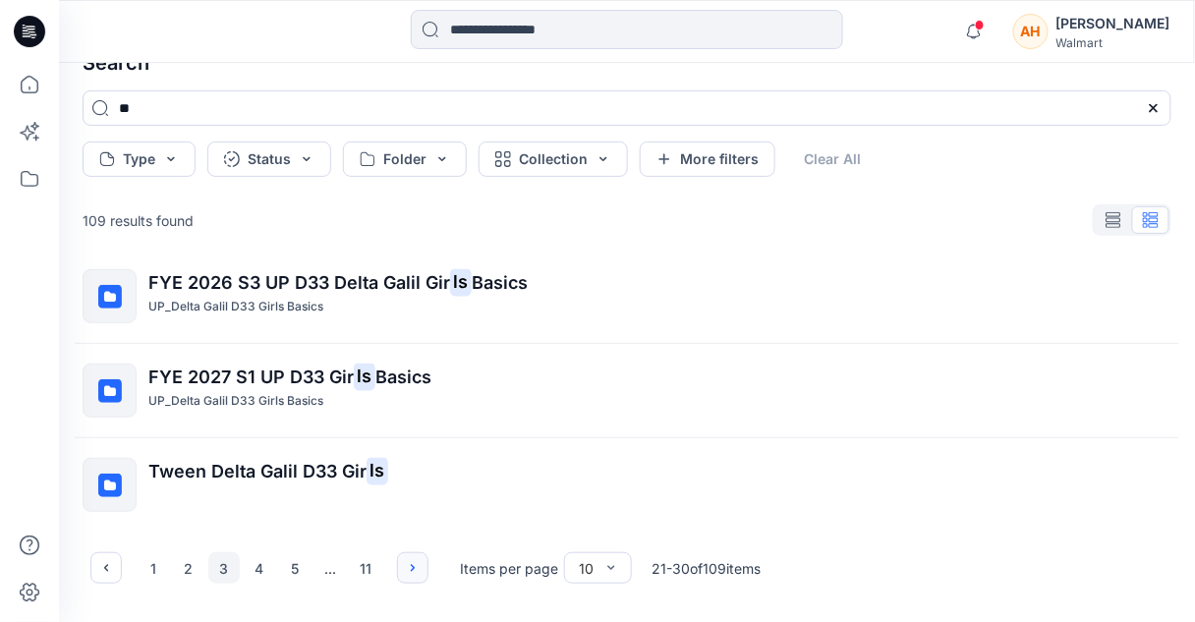
click at [400, 568] on button "button" at bounding box center [412, 567] width 31 height 31
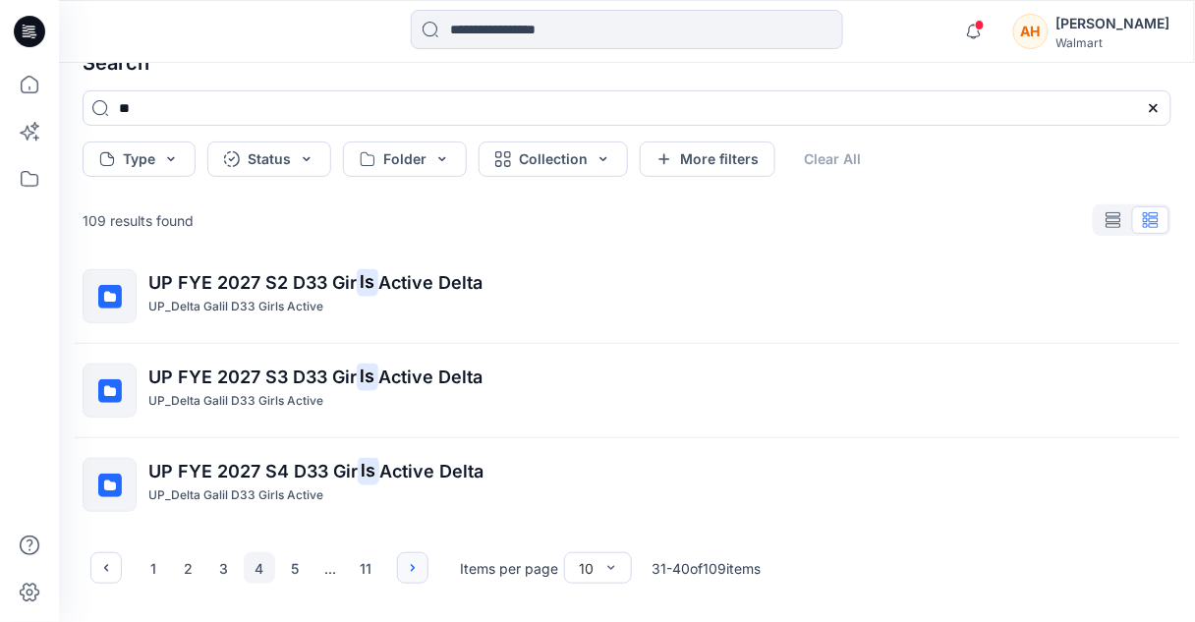
click at [412, 579] on button "button" at bounding box center [412, 567] width 31 height 31
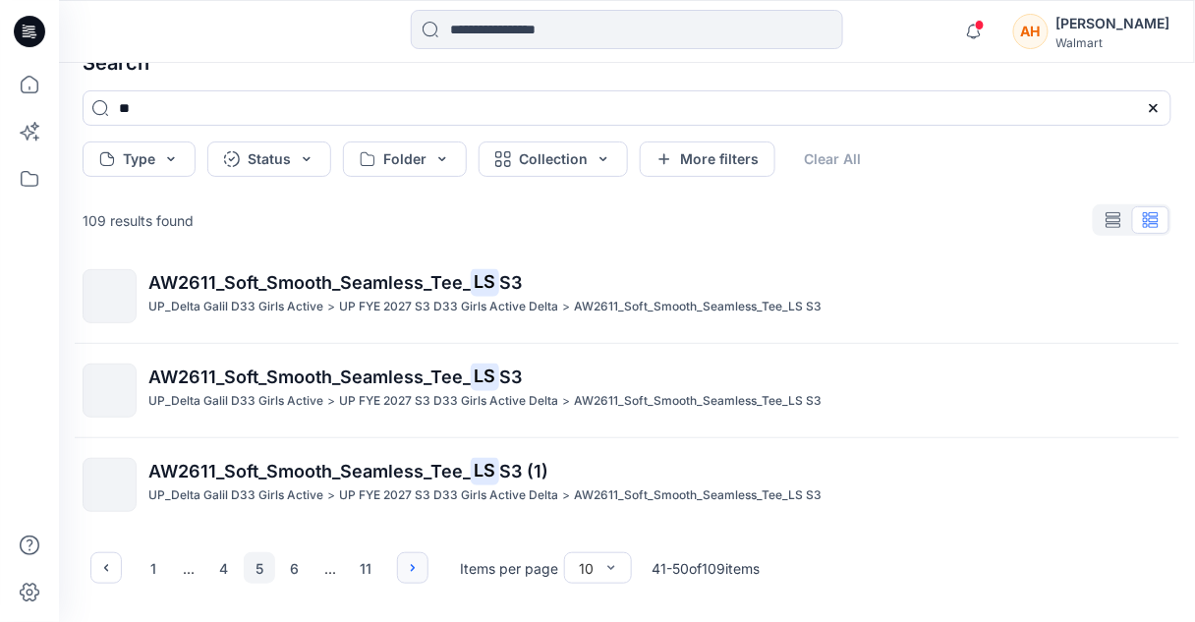
click at [417, 568] on icon "button" at bounding box center [413, 568] width 16 height 16
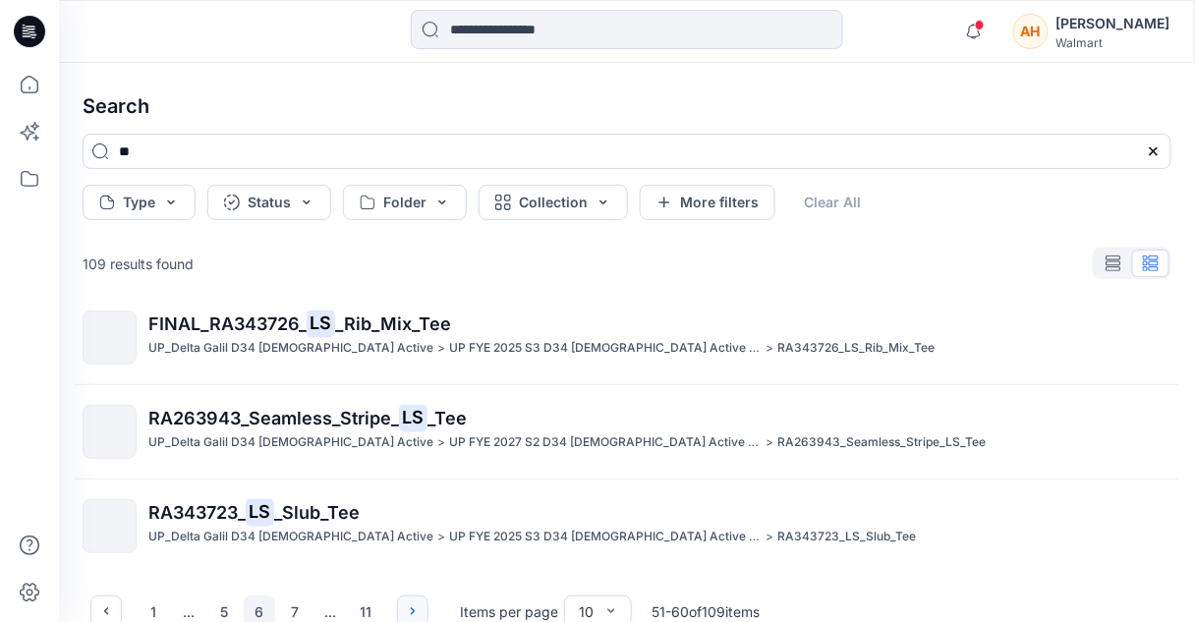
click at [408, 596] on button "button" at bounding box center [412, 611] width 31 height 31
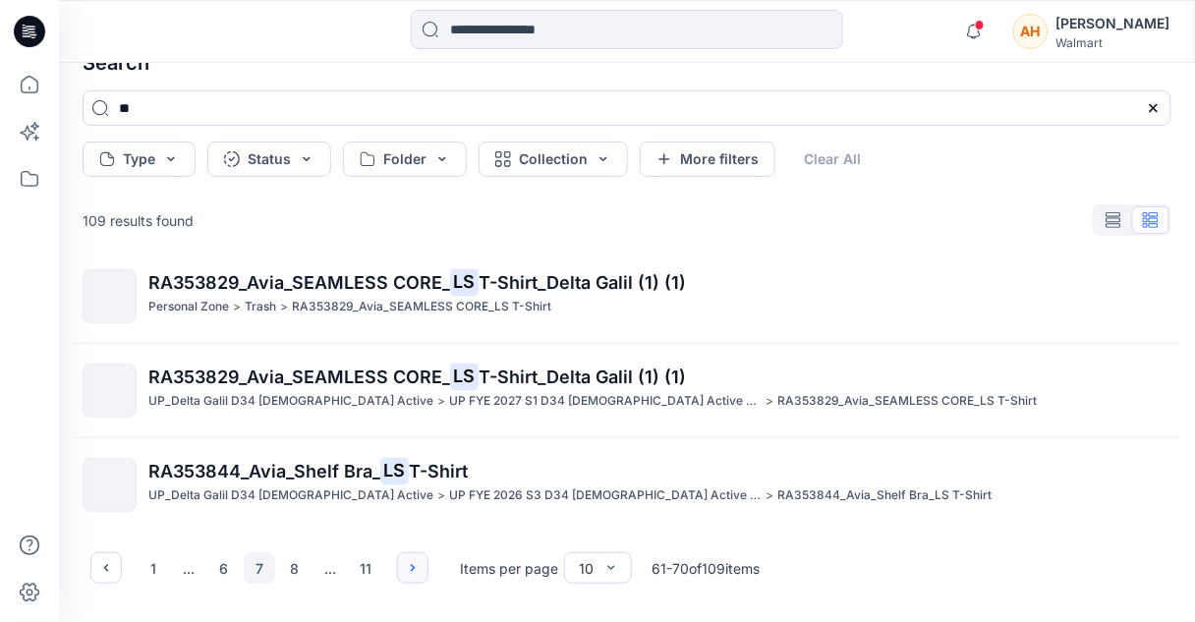
click at [405, 558] on button "button" at bounding box center [412, 567] width 31 height 31
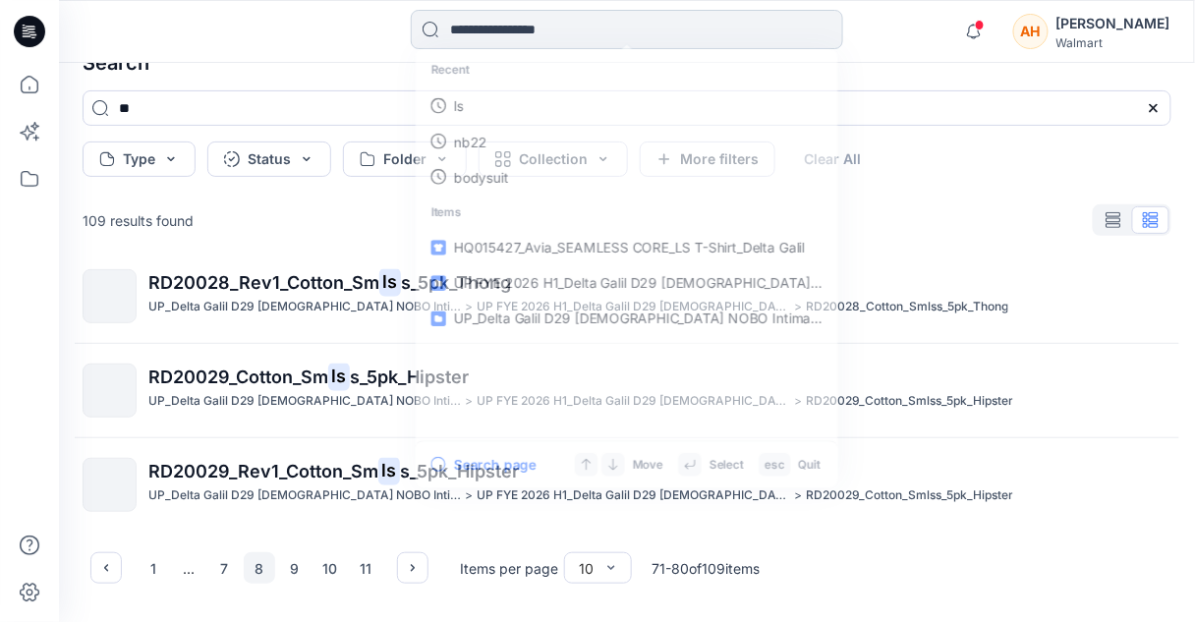
click at [584, 28] on input at bounding box center [627, 29] width 432 height 39
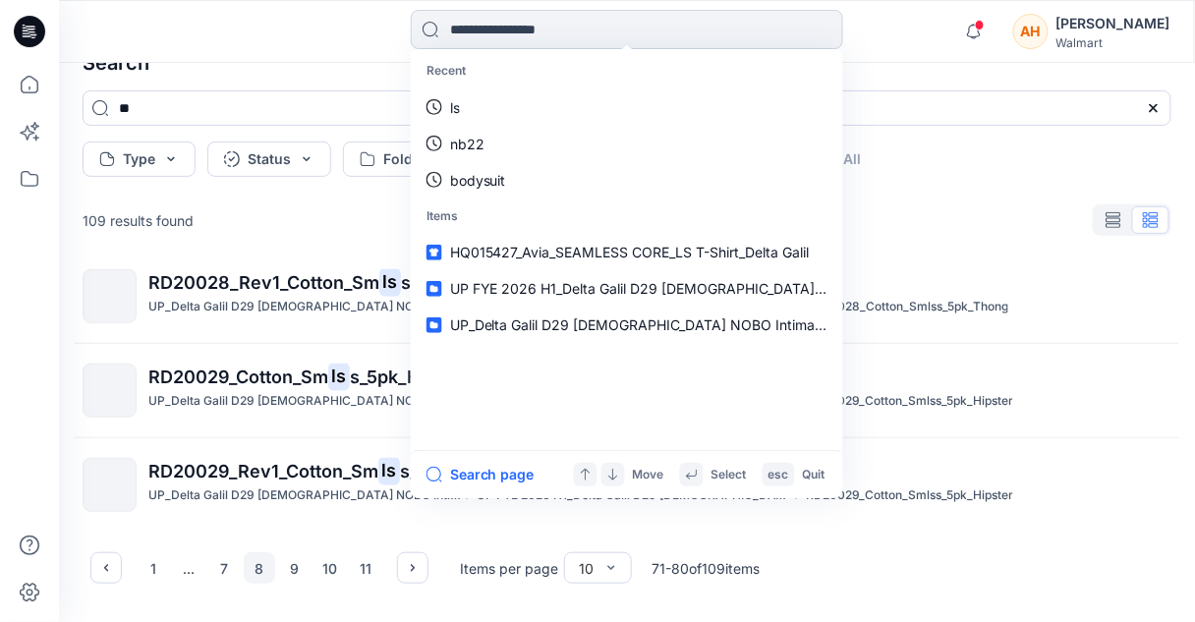
paste input "********"
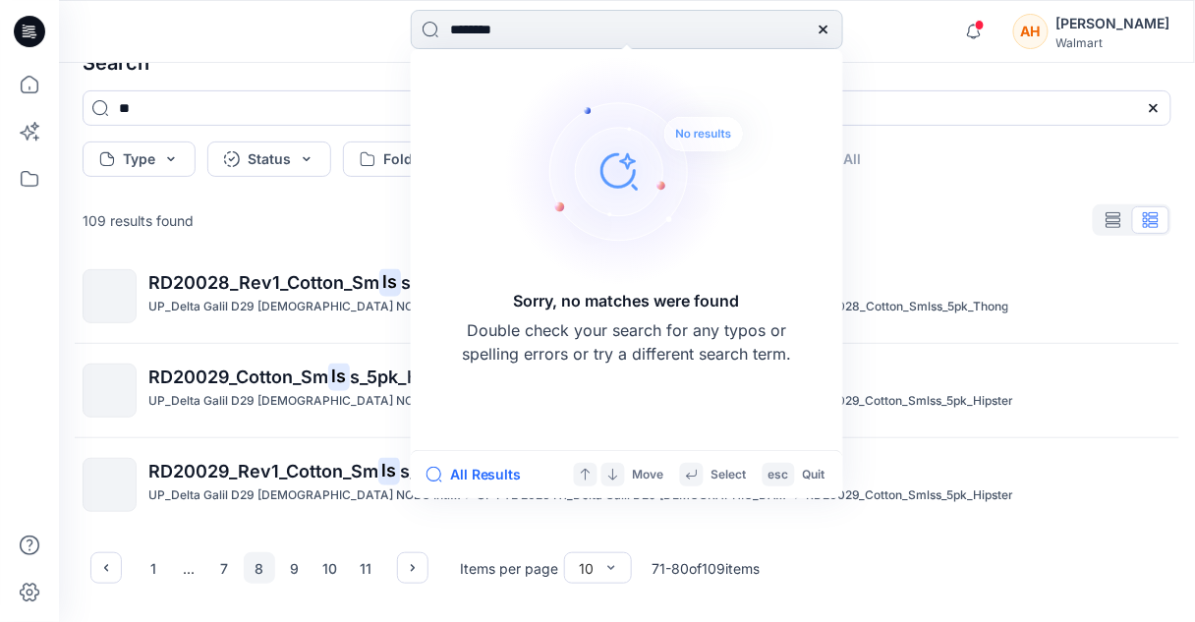
click at [468, 29] on input "********" at bounding box center [627, 29] width 432 height 39
type input "******"
click at [272, 102] on input "**" at bounding box center [627, 107] width 1089 height 35
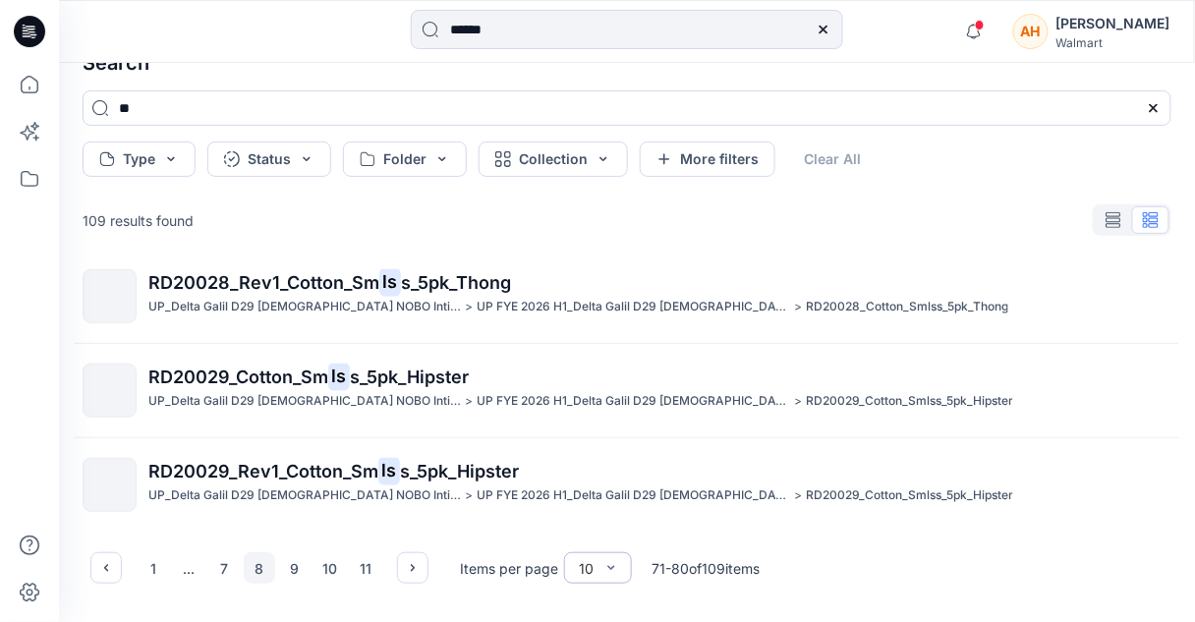
click at [588, 564] on div "10" at bounding box center [586, 568] width 15 height 21
click at [595, 511] on div "100" at bounding box center [598, 527] width 60 height 34
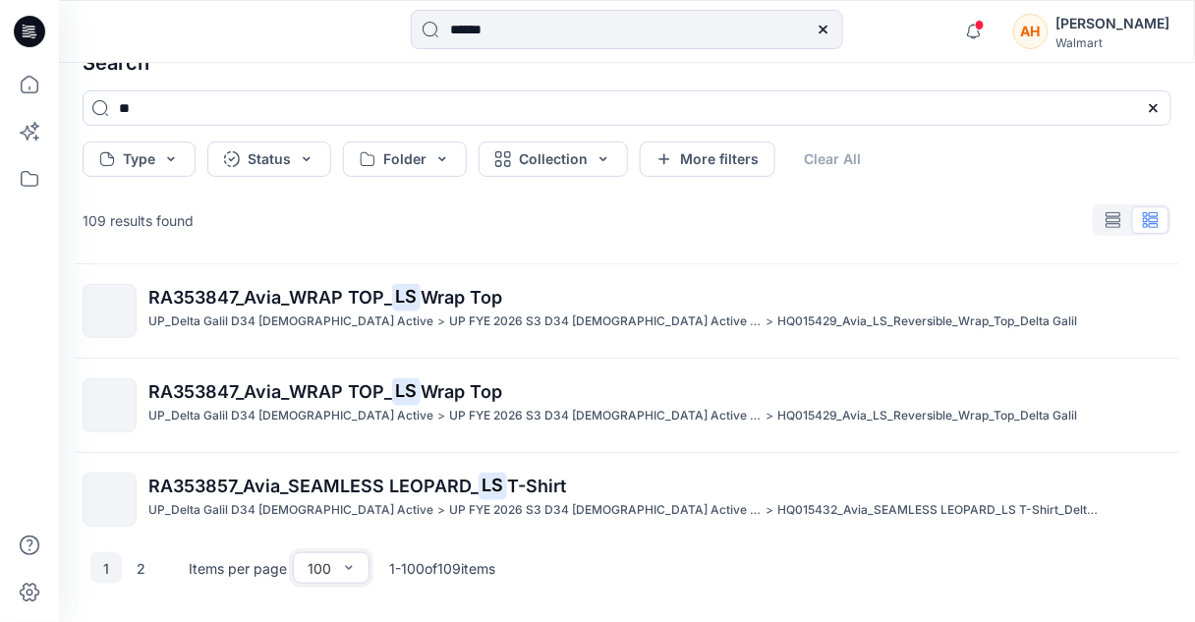
scroll to position [6696, 0]
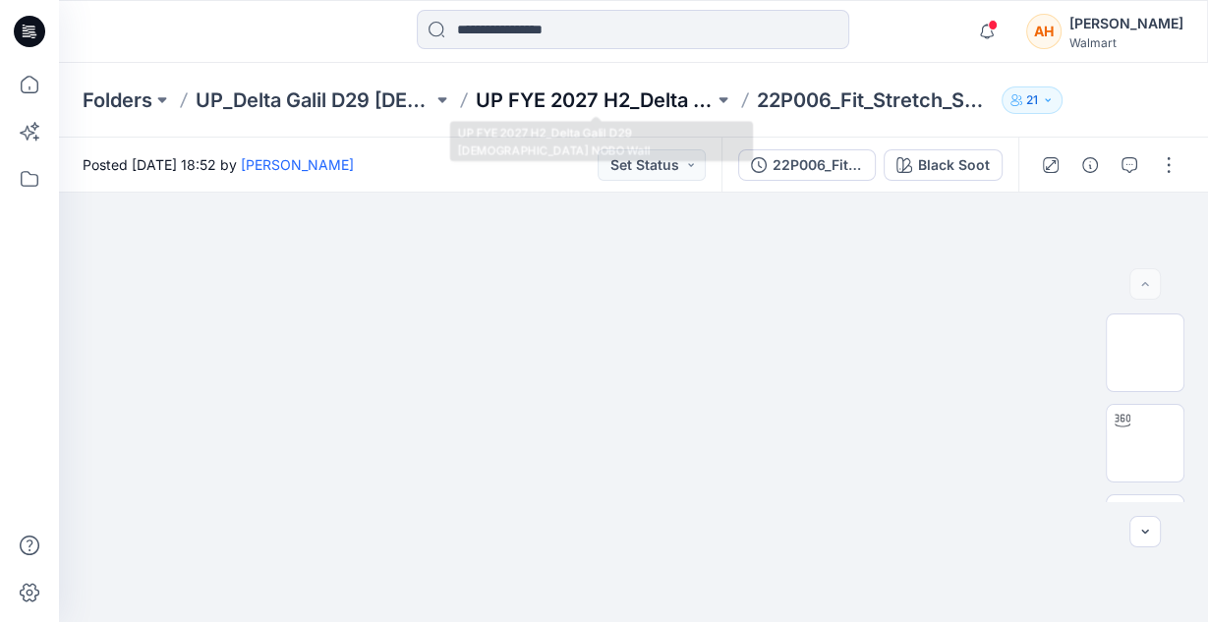
click at [577, 95] on p "UP FYE 2027 H2_Delta Galil D29 [DEMOGRAPHIC_DATA] NOBO Wall" at bounding box center [594, 100] width 237 height 28
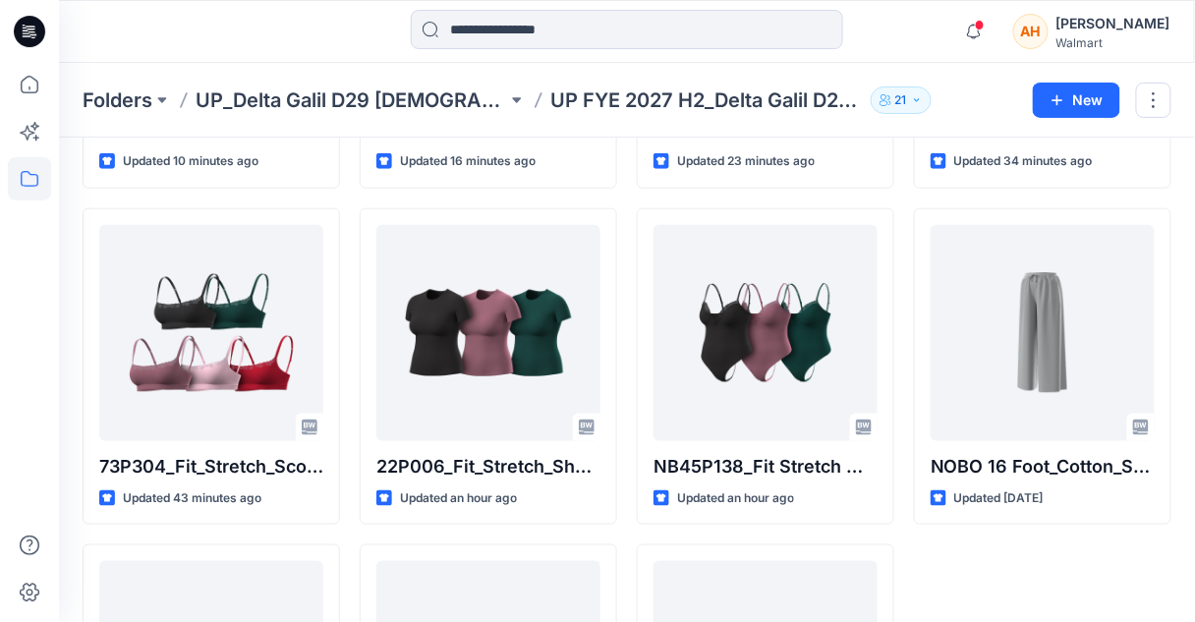
scroll to position [351, 0]
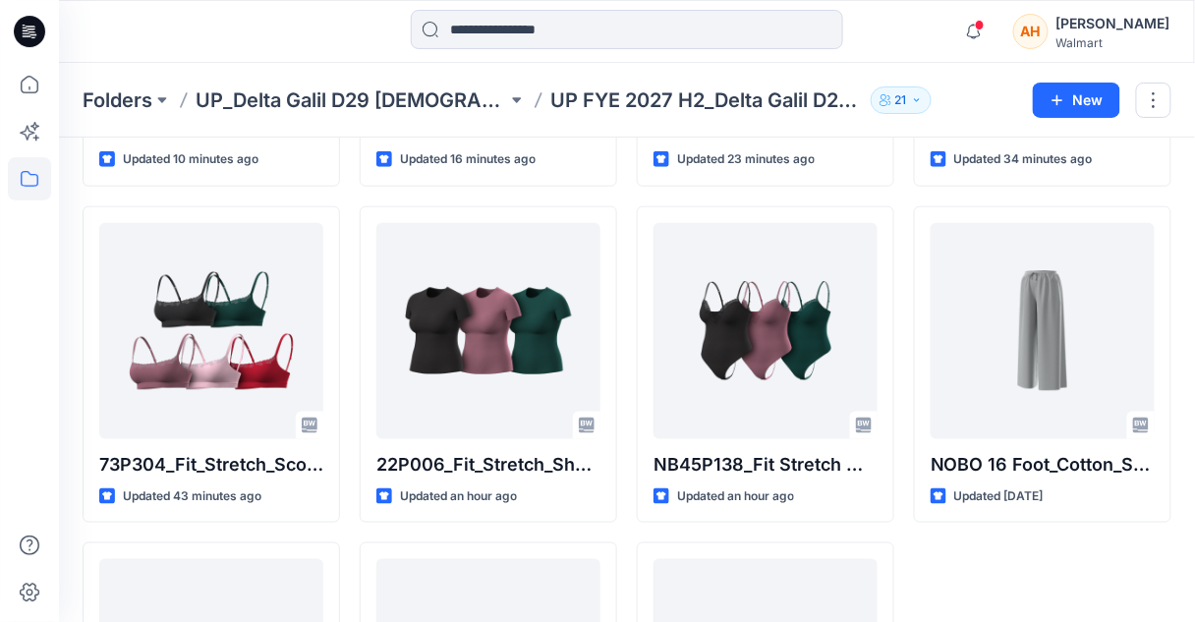
click at [902, 582] on div "32P256_Fit_Stretch_Boyshort_3PK Updated 10 minutes ago 73P304_Fit_Stretch_Scoop…" at bounding box center [627, 364] width 1089 height 991
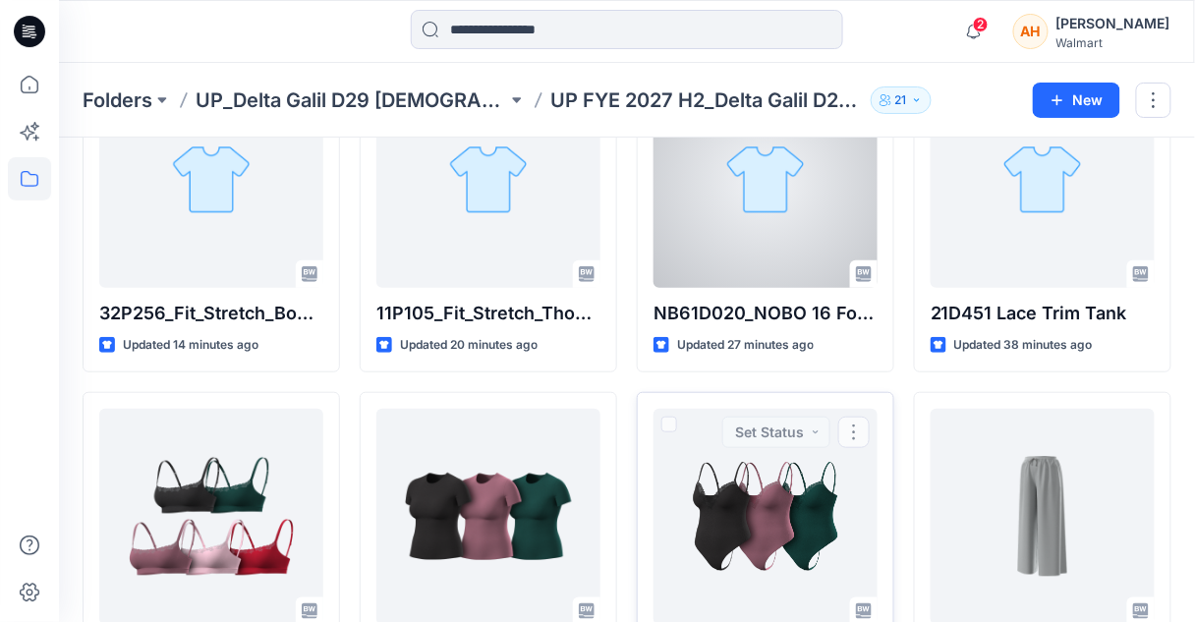
scroll to position [0, 0]
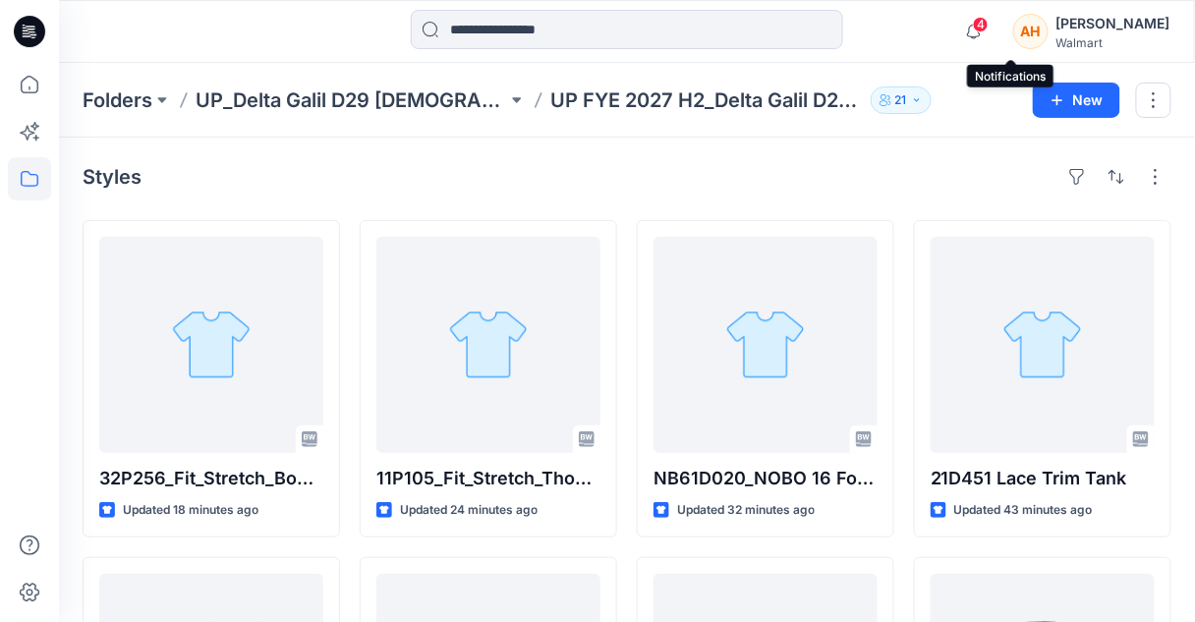
click at [989, 28] on span "4" at bounding box center [981, 25] width 16 height 16
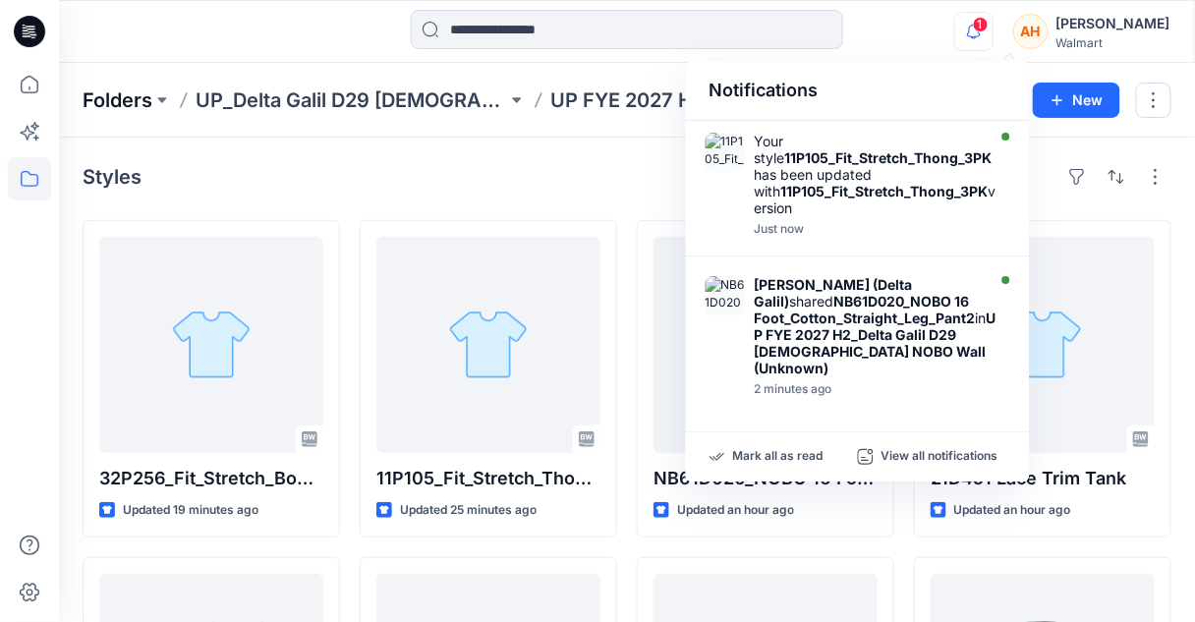
click at [116, 100] on p "Folders" at bounding box center [118, 100] width 70 height 28
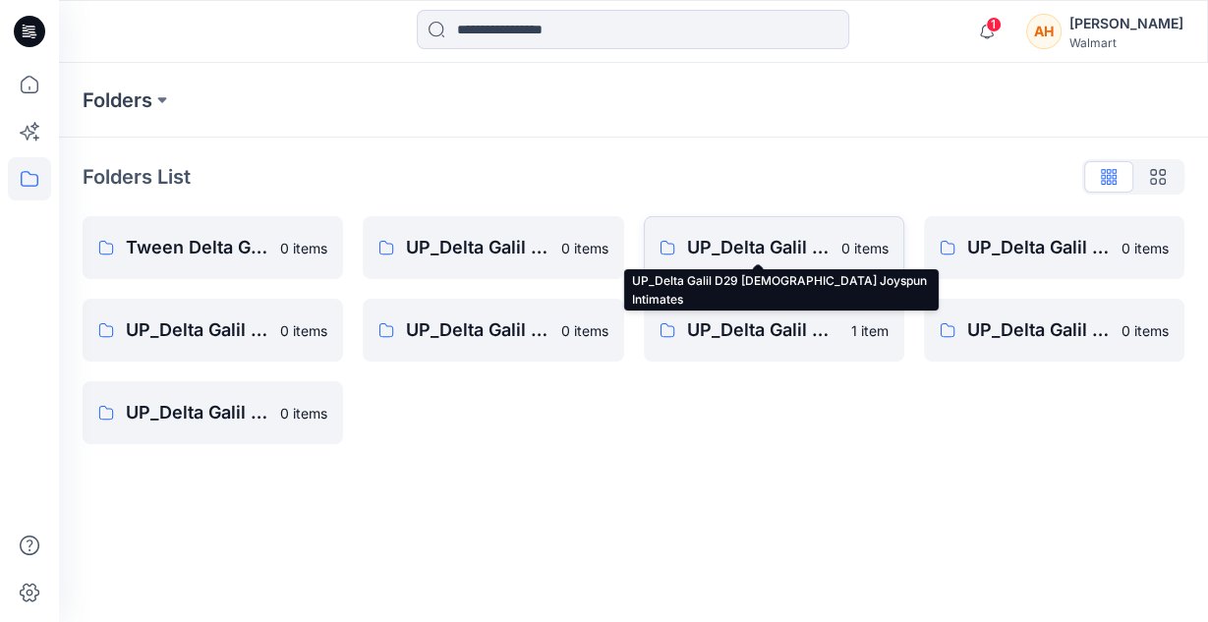
click at [778, 258] on p "UP_Delta Galil D29 [DEMOGRAPHIC_DATA] Joyspun Intimates" at bounding box center [758, 248] width 142 height 28
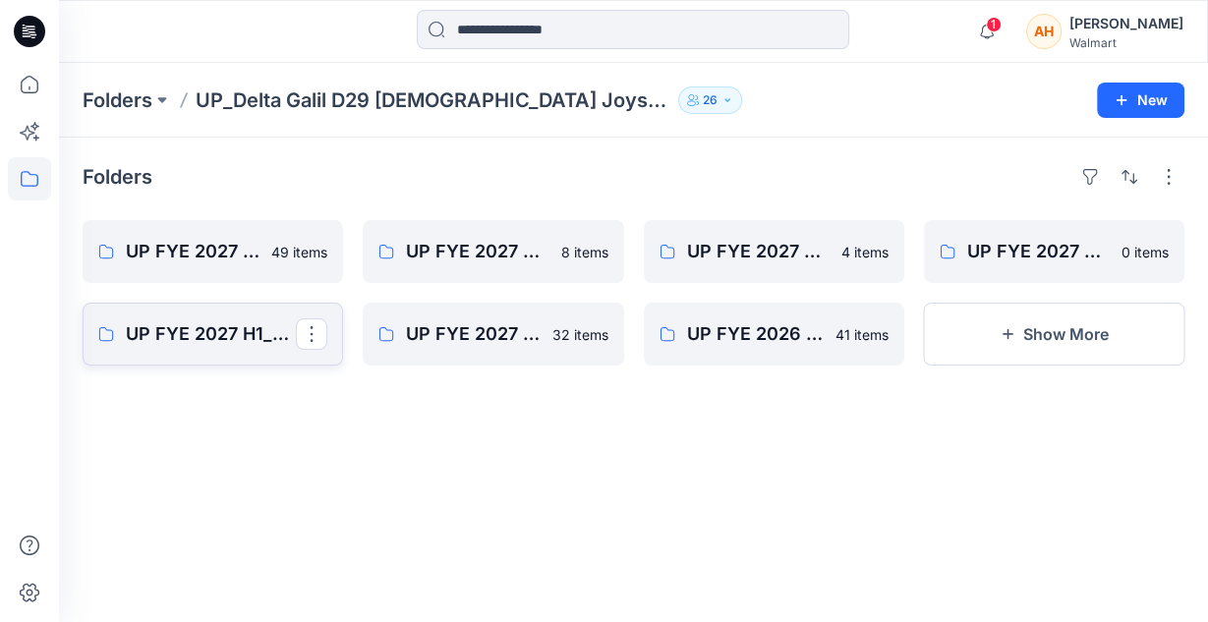
click at [243, 311] on link "UP FYE 2027 H1_Delta Galil D29 Joyspun Shapewear" at bounding box center [213, 334] width 260 height 63
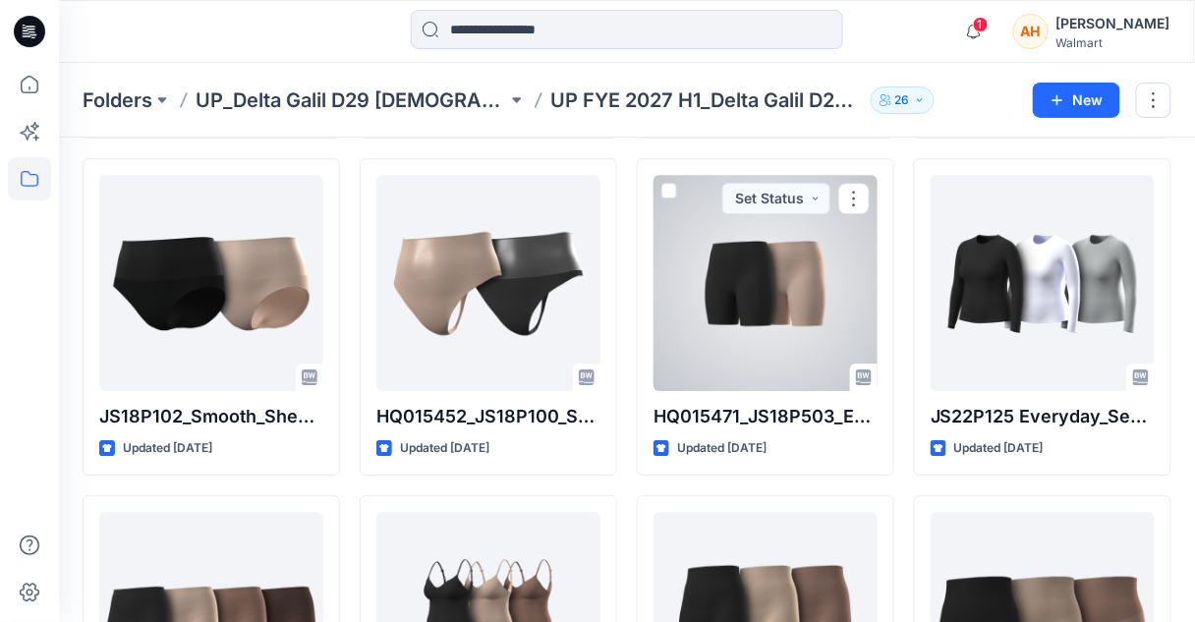
scroll to position [1547, 0]
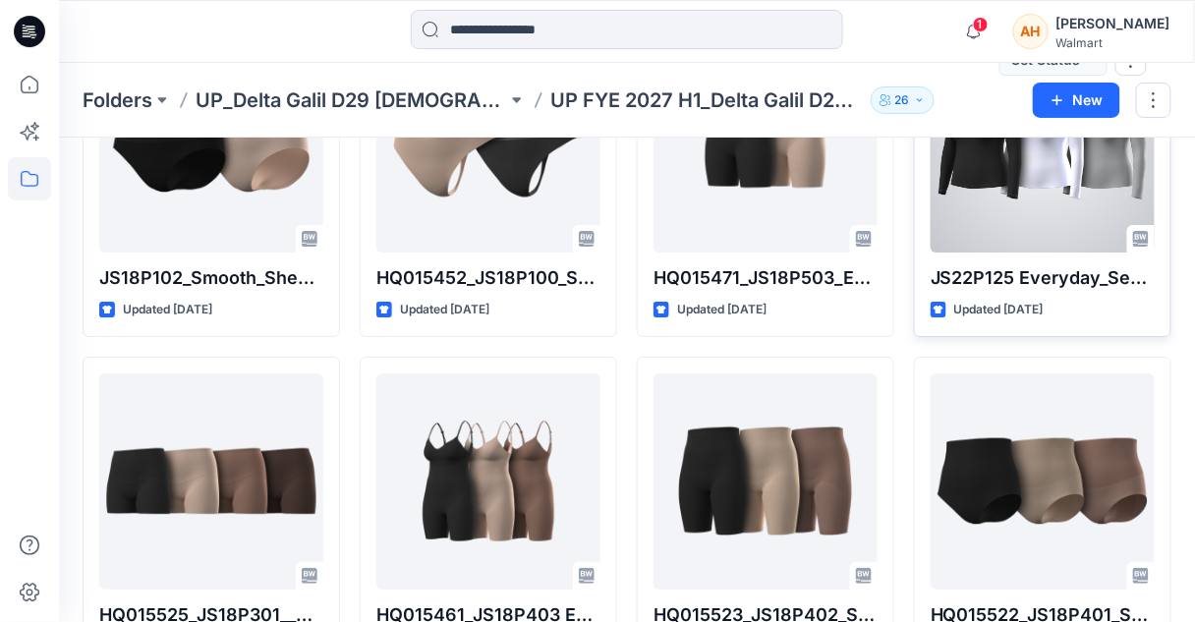
click at [1004, 144] on div at bounding box center [1043, 144] width 224 height 216
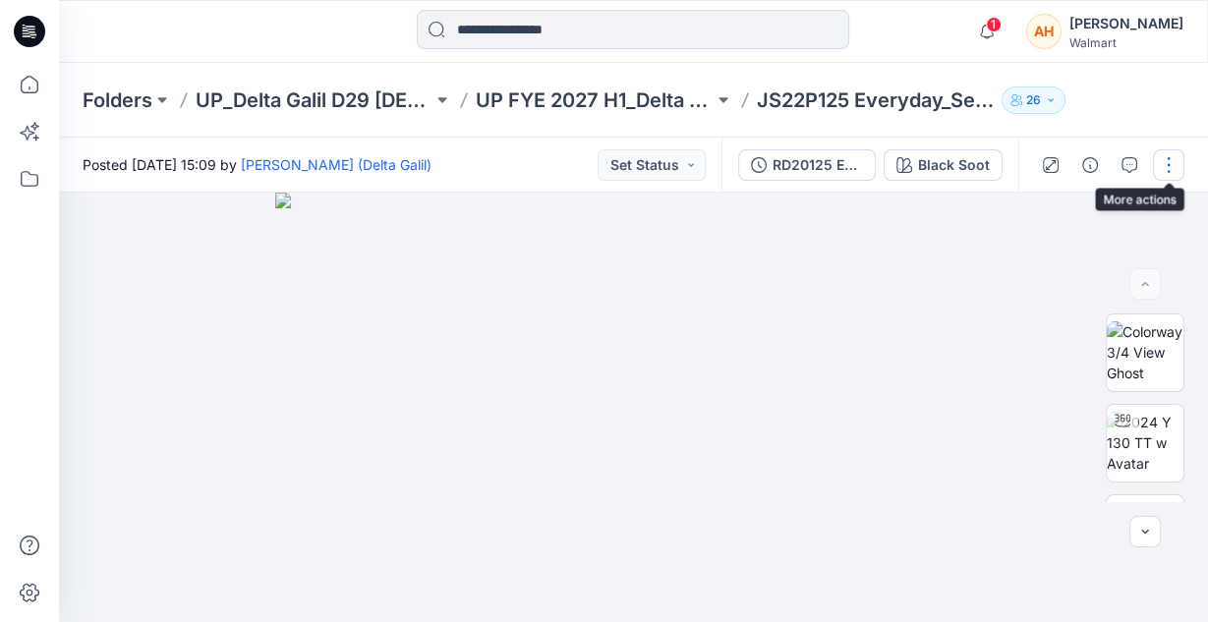
click at [1168, 171] on button "button" at bounding box center [1168, 164] width 31 height 31
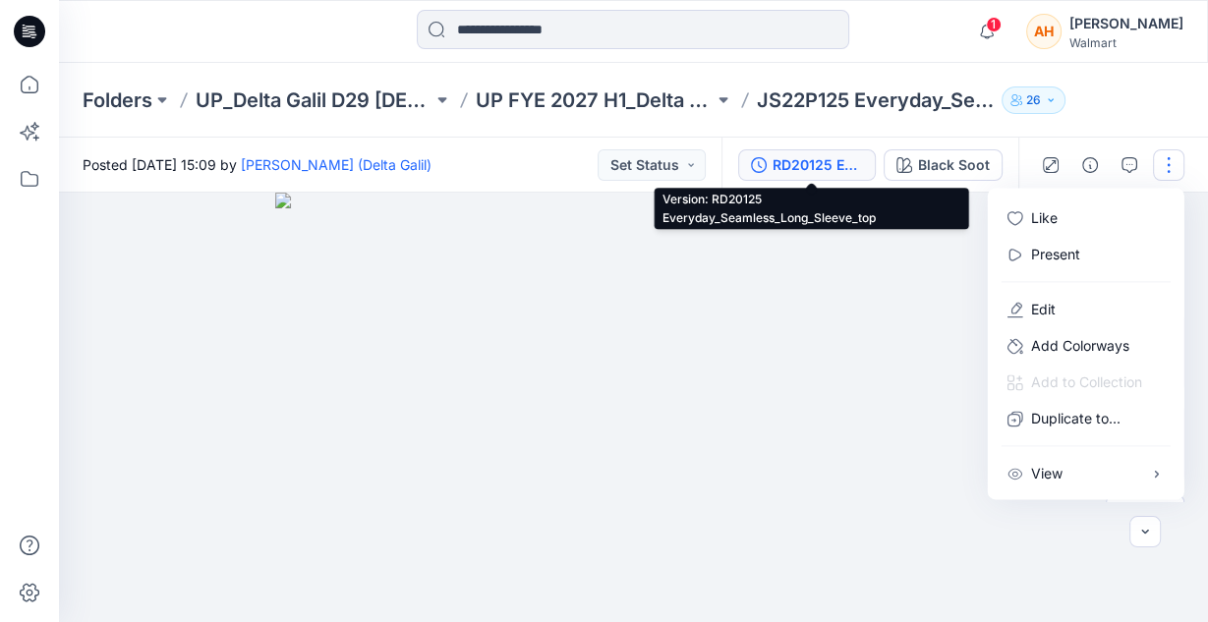
click at [789, 163] on div "RD20125 Everyday_Seamless_Long_Sleeve_top" at bounding box center [817, 165] width 90 height 22
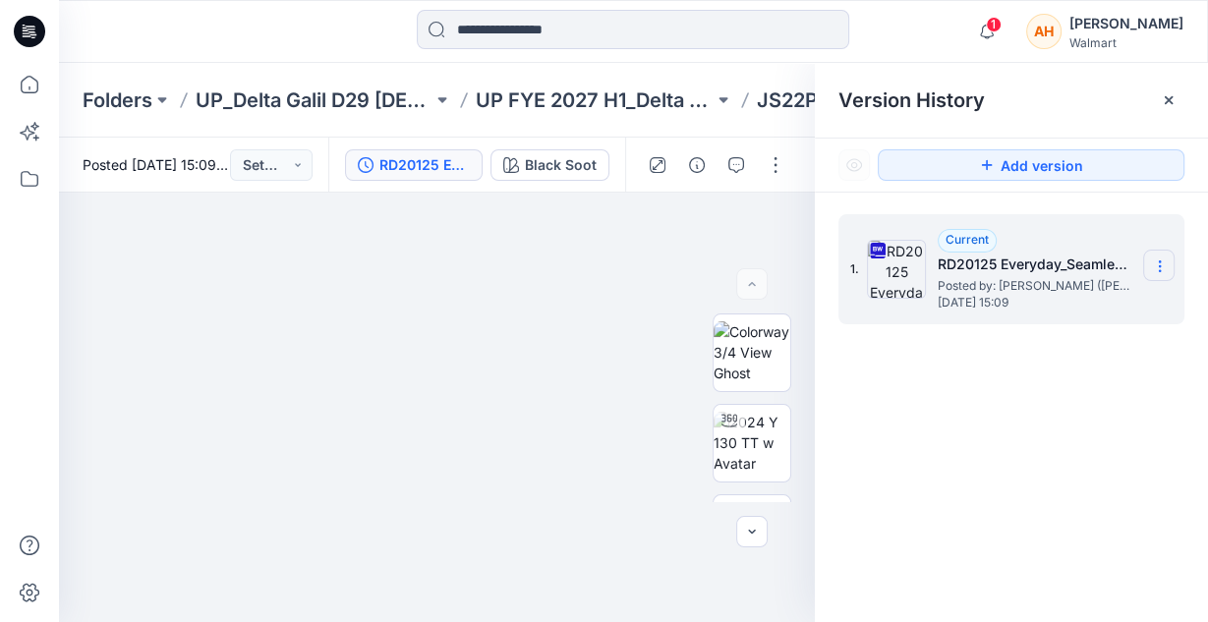
click at [1163, 253] on section at bounding box center [1158, 265] width 31 height 31
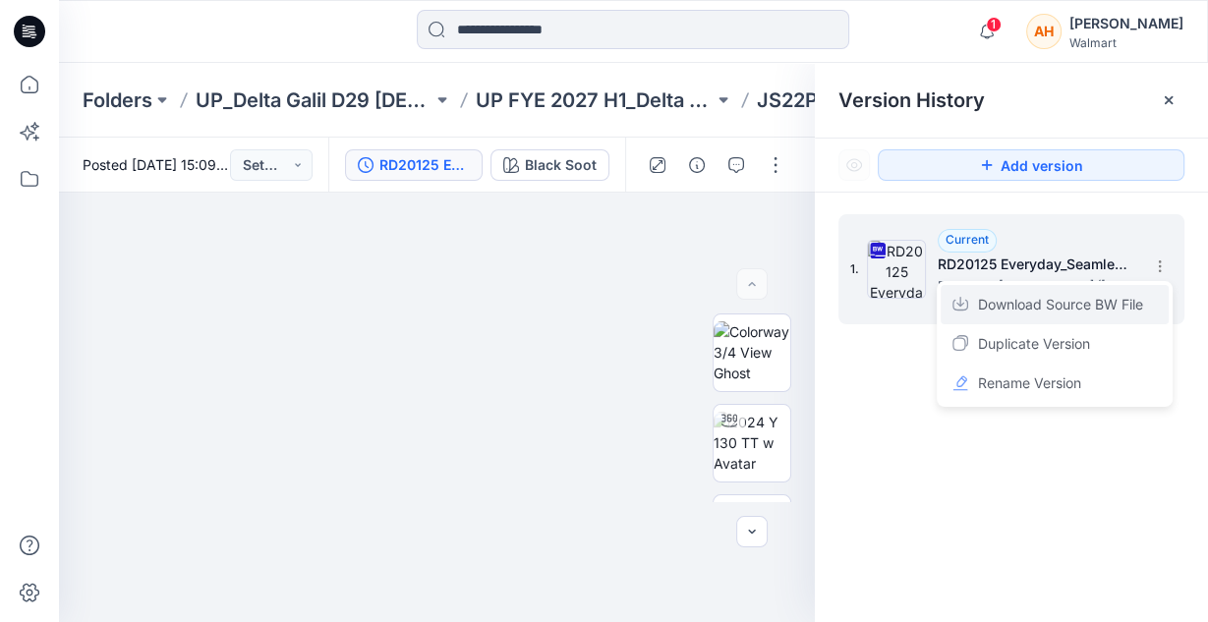
click at [1019, 305] on span "Download Source BW File" at bounding box center [1060, 305] width 165 height 24
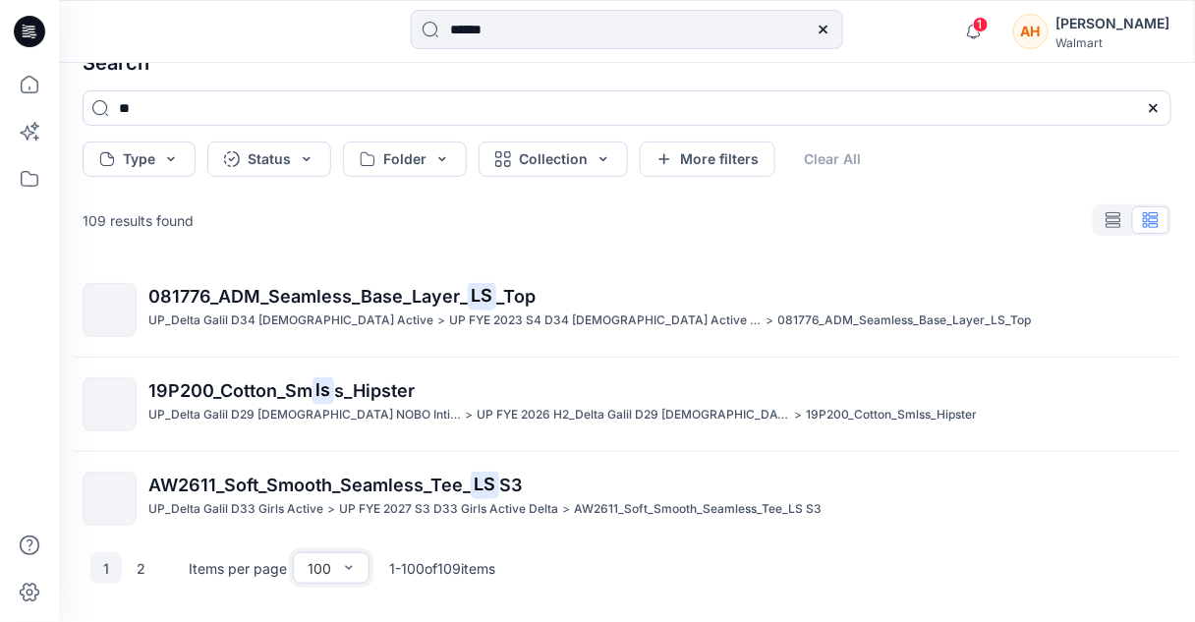
scroll to position [6696, 0]
